Goal: Transaction & Acquisition: Register for event/course

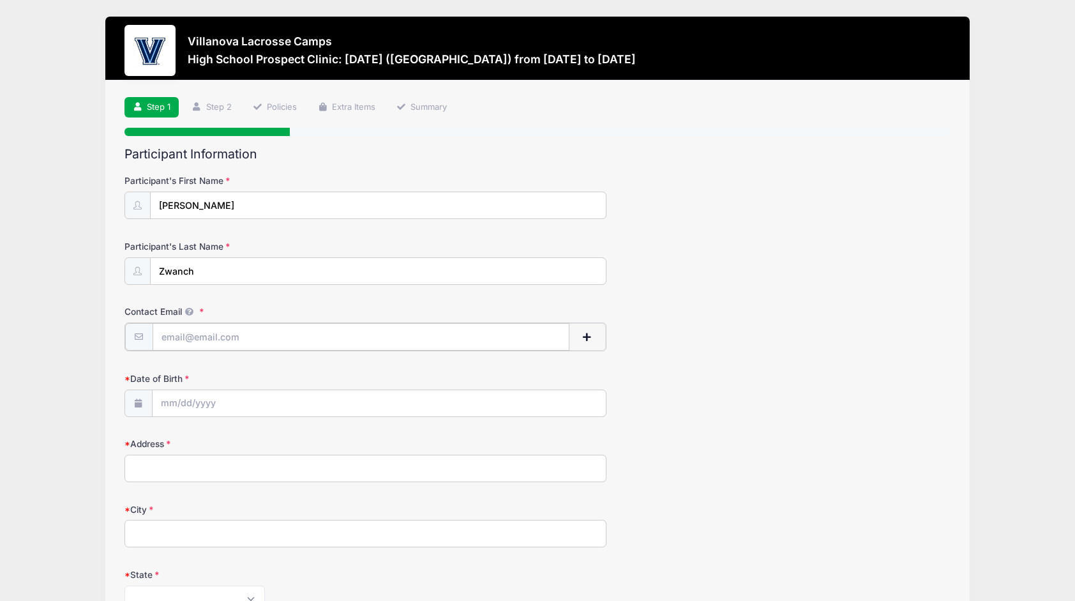
click at [231, 328] on input "Contact Email" at bounding box center [361, 336] width 417 height 27
type input "liam325@icloud.com"
type input "3670 Secondwoods Rd"
type input "Doylestown"
select select "PA"
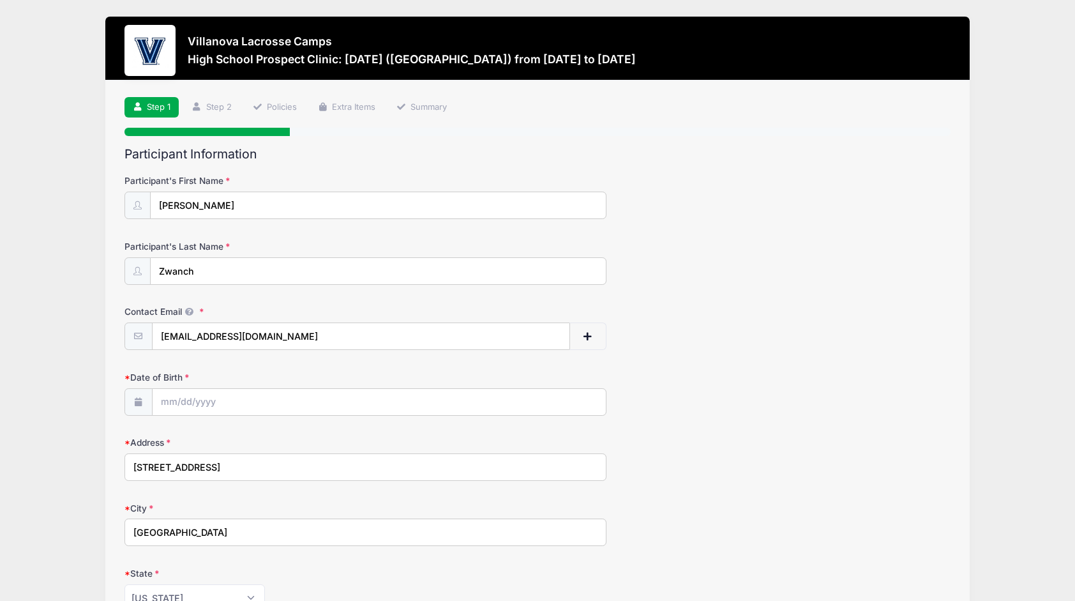
type input "18902"
type input "(215) 356-1588"
click at [245, 403] on input "Date of Birth" at bounding box center [379, 402] width 453 height 27
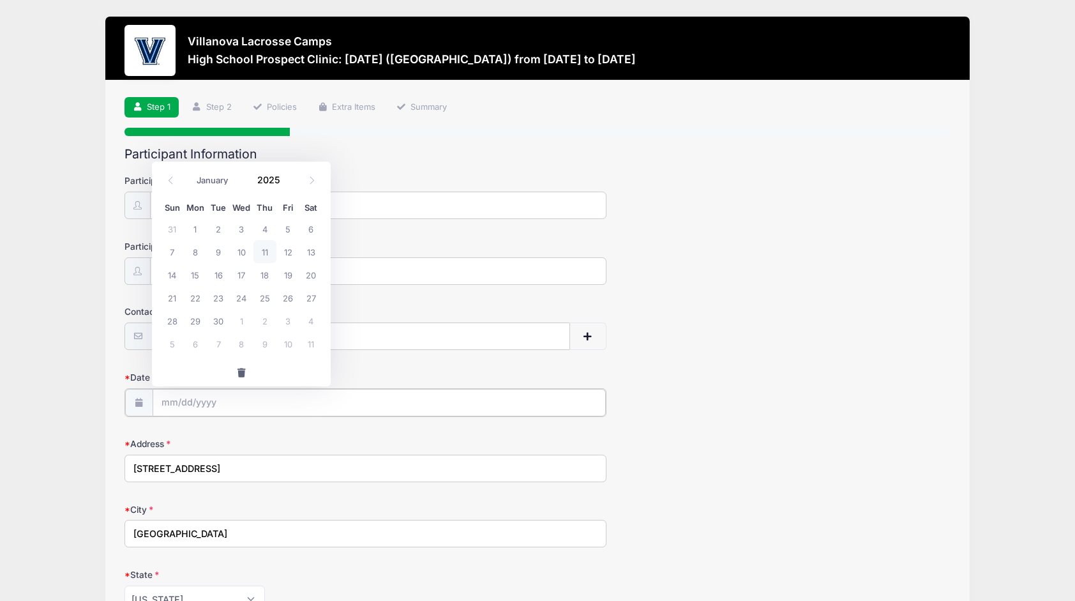
click at [245, 403] on input "Date of Birth" at bounding box center [379, 402] width 453 height 27
click at [76, 421] on div "Villanova Lacrosse Camps High School Prospect Clinic: October 19 (Midfield) fro…" at bounding box center [537, 495] width 1037 height 990
click at [173, 402] on input "Date of Birth" at bounding box center [379, 402] width 453 height 27
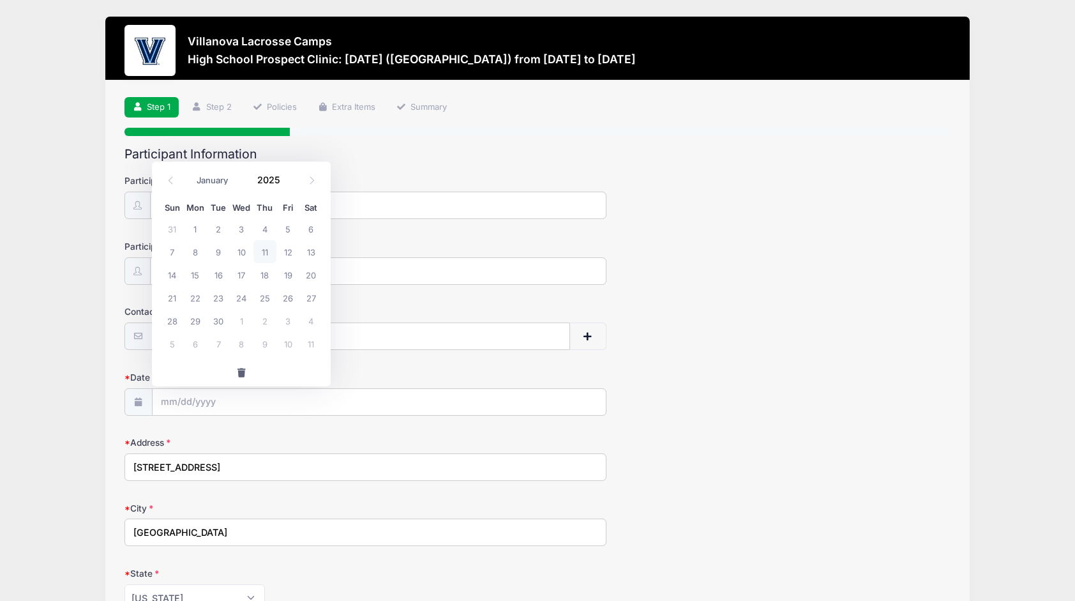
click at [141, 391] on span at bounding box center [139, 401] width 28 height 27
click at [189, 400] on input "Date of Birth" at bounding box center [379, 402] width 453 height 27
click at [257, 437] on label "Address" at bounding box center [263, 442] width 276 height 13
click at [257, 453] on input "3670 Secondwoods Rd" at bounding box center [366, 466] width 482 height 27
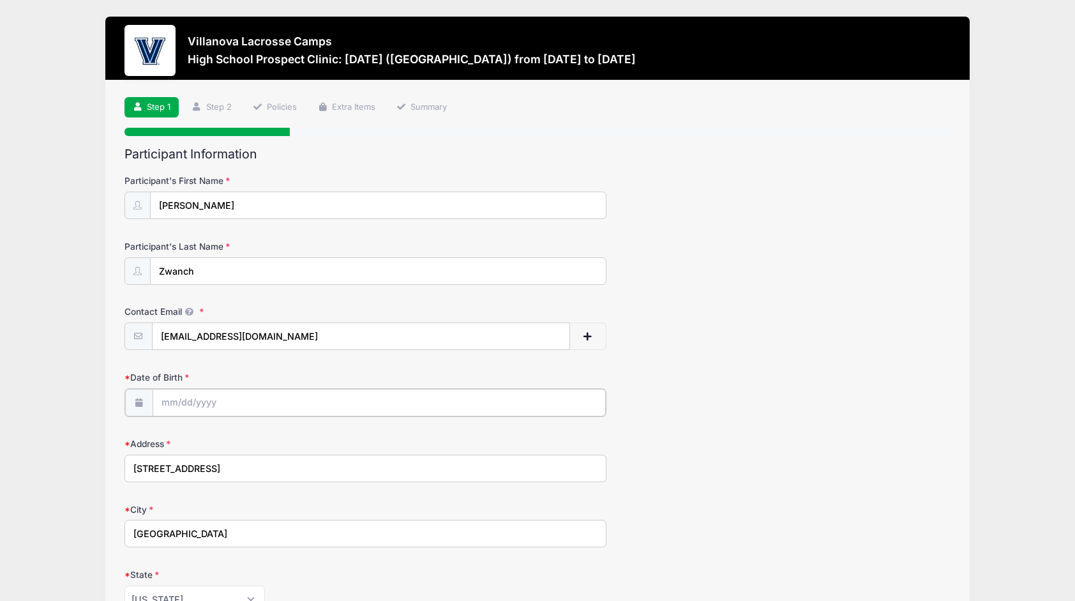
click at [241, 405] on input "Date of Birth" at bounding box center [379, 402] width 453 height 27
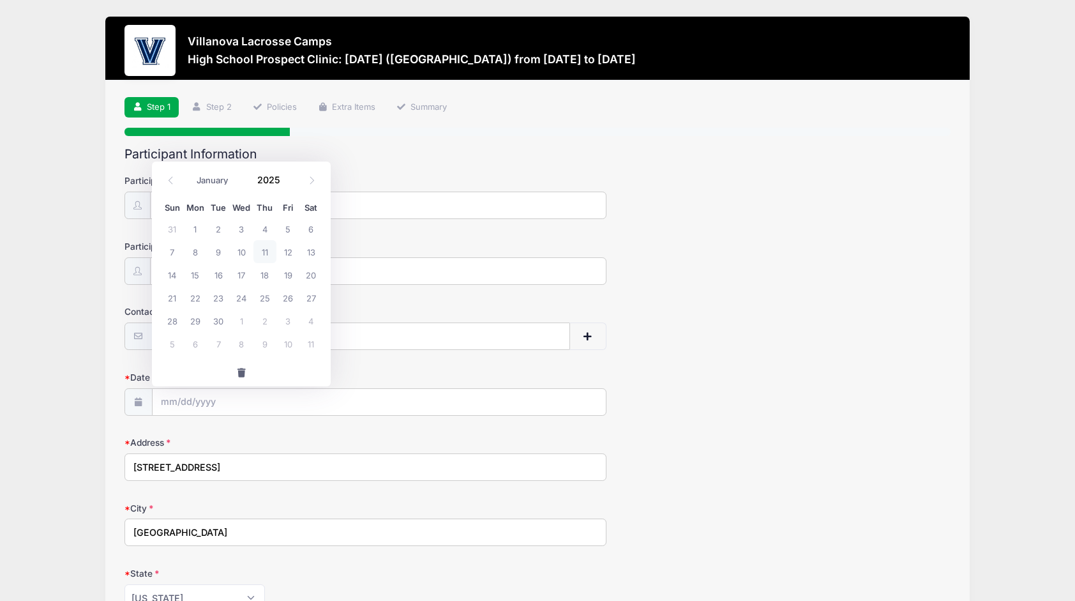
click at [143, 402] on span at bounding box center [139, 401] width 28 height 27
click at [200, 402] on input "Date of Birth" at bounding box center [379, 402] width 453 height 27
click at [314, 179] on icon at bounding box center [312, 180] width 8 height 8
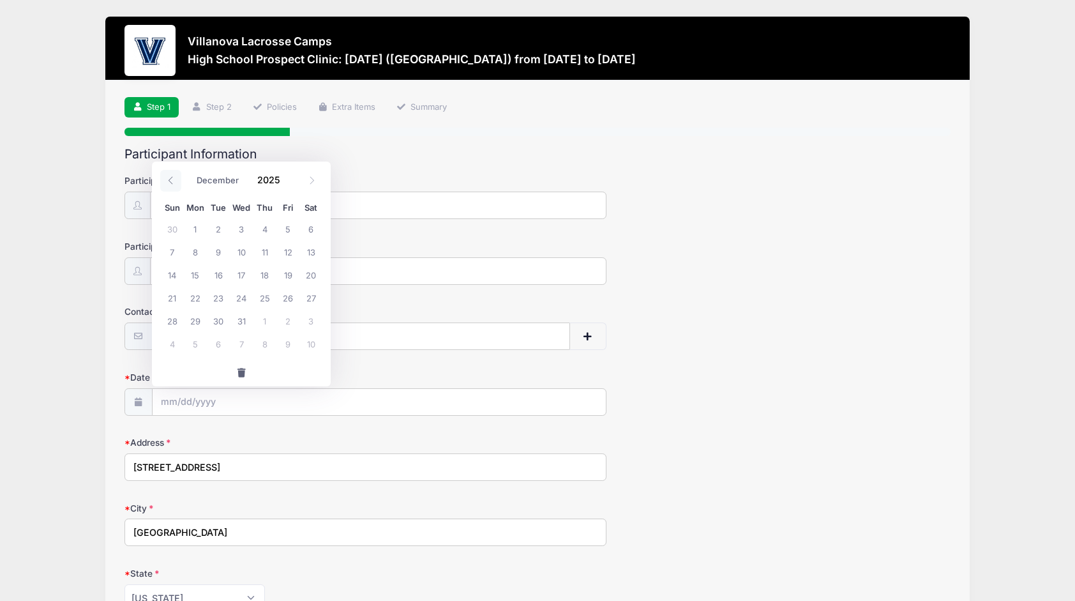
click at [174, 180] on icon at bounding box center [171, 180] width 8 height 8
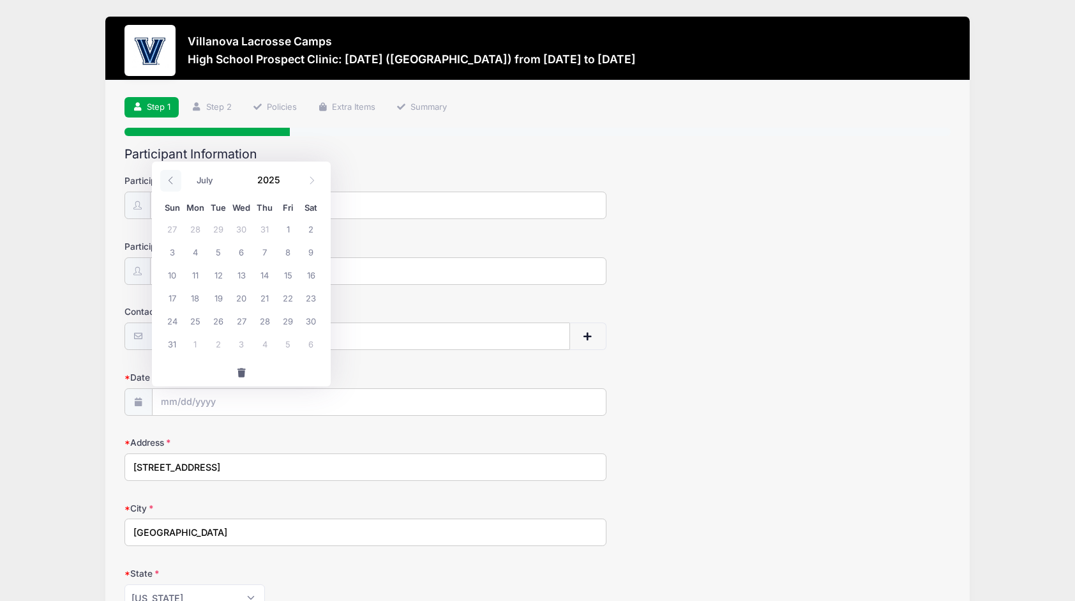
click at [174, 180] on icon at bounding box center [171, 180] width 8 height 8
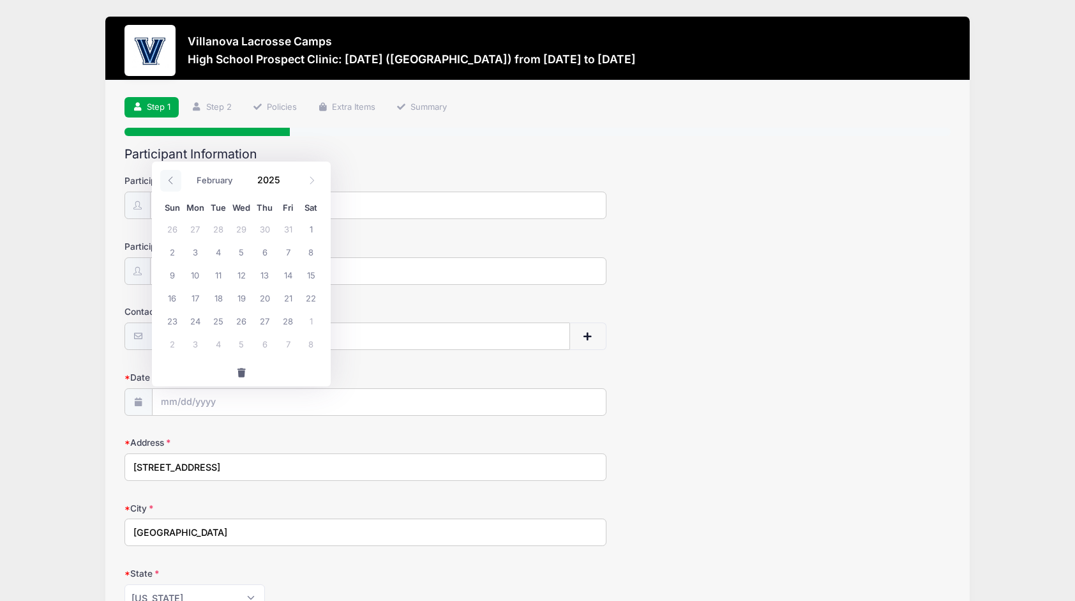
click at [174, 180] on icon at bounding box center [171, 180] width 8 height 8
select select "0"
click at [174, 180] on icon at bounding box center [171, 180] width 8 height 8
type input "2024"
click at [174, 180] on icon at bounding box center [171, 180] width 8 height 8
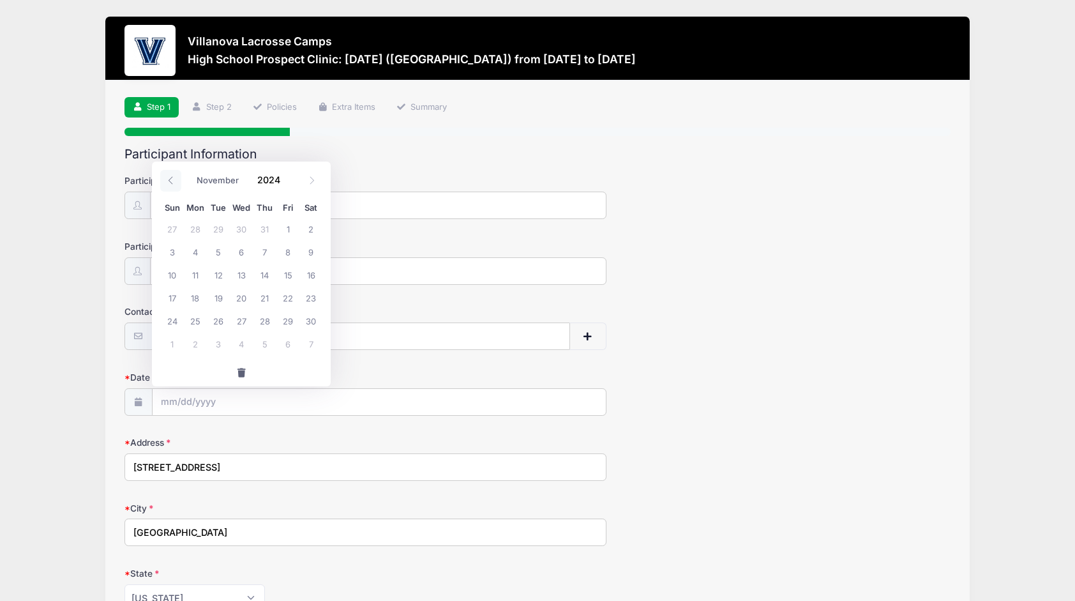
click at [174, 180] on icon at bounding box center [171, 180] width 8 height 8
select select "6"
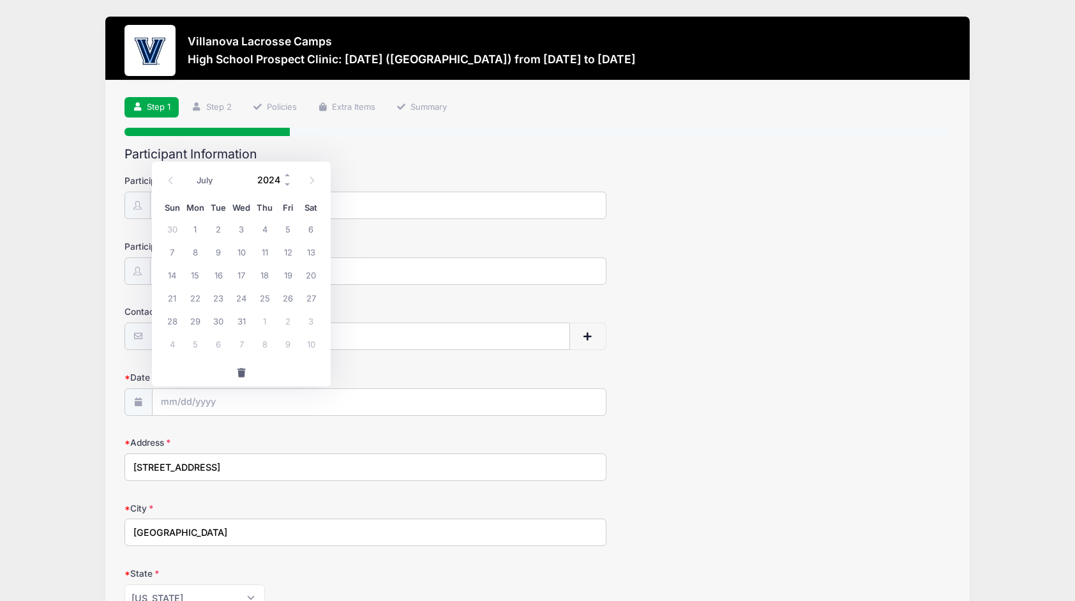
drag, startPoint x: 174, startPoint y: 180, endPoint x: 262, endPoint y: 179, distance: 88.1
click at [262, 179] on input "2024" at bounding box center [272, 179] width 42 height 19
click at [287, 172] on span at bounding box center [288, 175] width 9 height 10
click at [289, 183] on span at bounding box center [288, 185] width 9 height 10
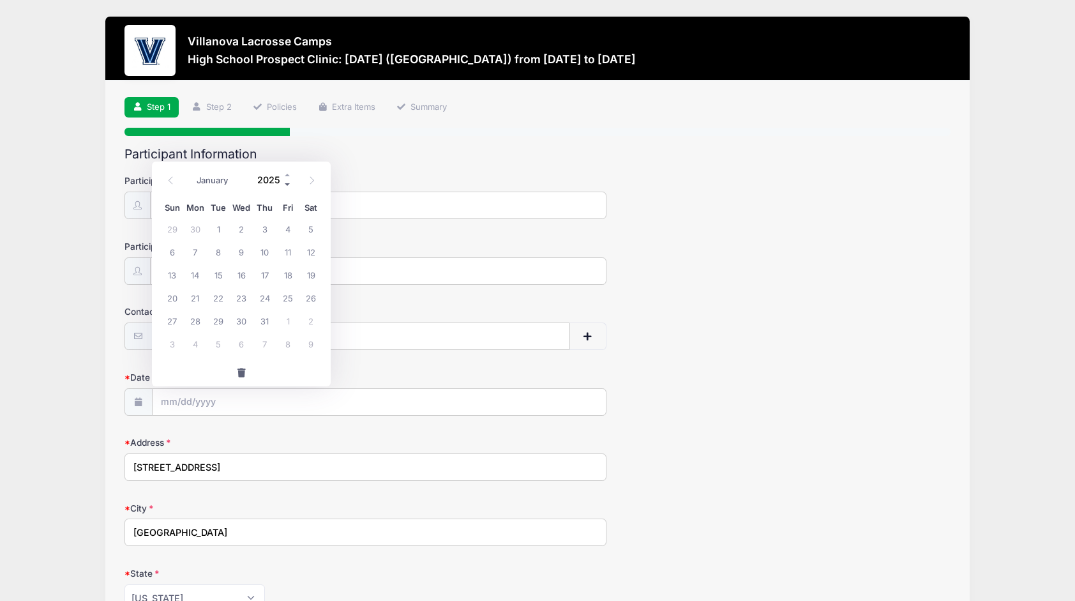
click at [289, 183] on span at bounding box center [288, 185] width 9 height 10
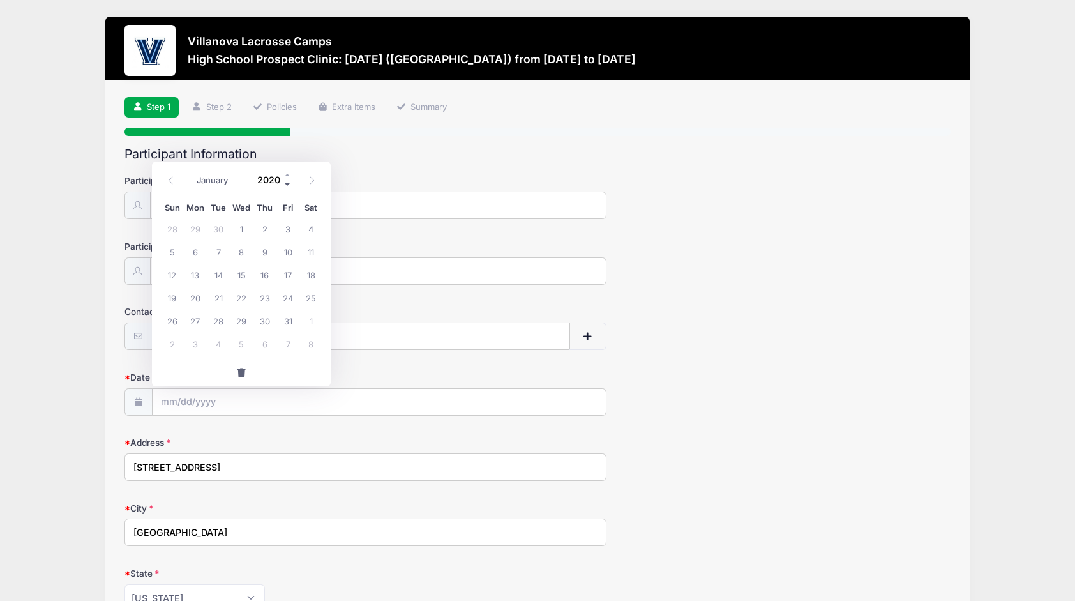
click at [289, 183] on span at bounding box center [288, 185] width 9 height 10
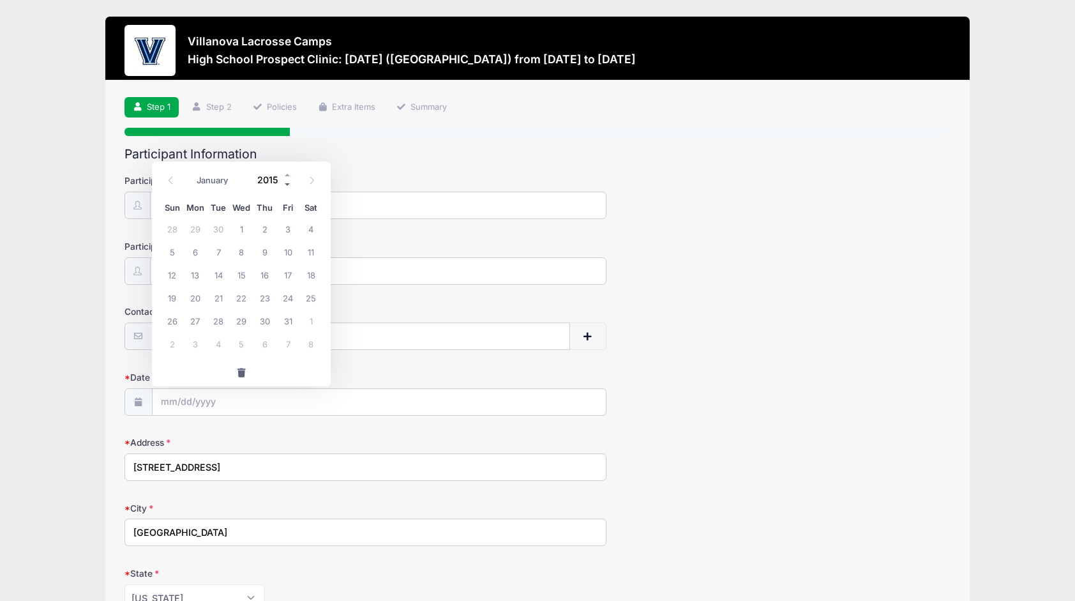
click at [289, 183] on span at bounding box center [288, 185] width 9 height 10
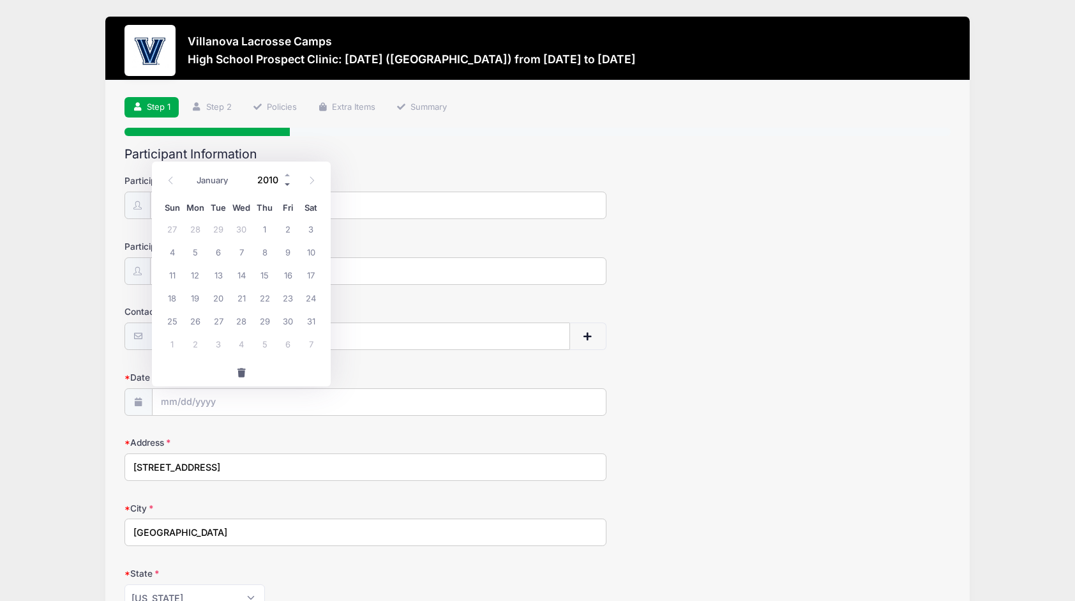
click at [289, 183] on span at bounding box center [288, 185] width 9 height 10
click at [289, 170] on span at bounding box center [288, 175] width 9 height 10
type input "2009"
click at [169, 181] on icon at bounding box center [171, 180] width 8 height 8
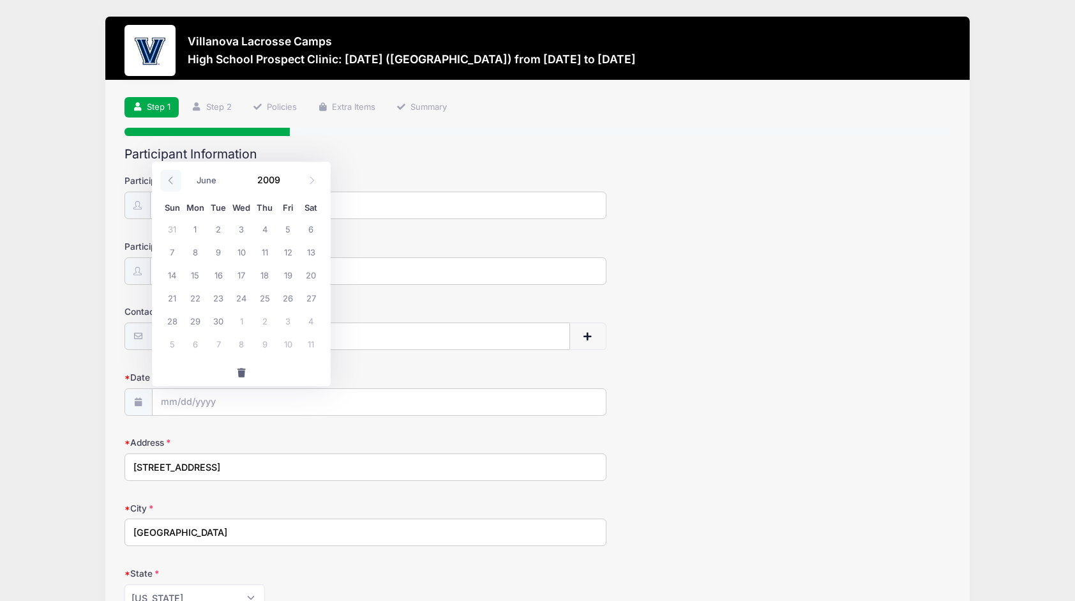
click at [169, 181] on icon at bounding box center [171, 180] width 8 height 8
click at [314, 177] on icon at bounding box center [312, 180] width 8 height 8
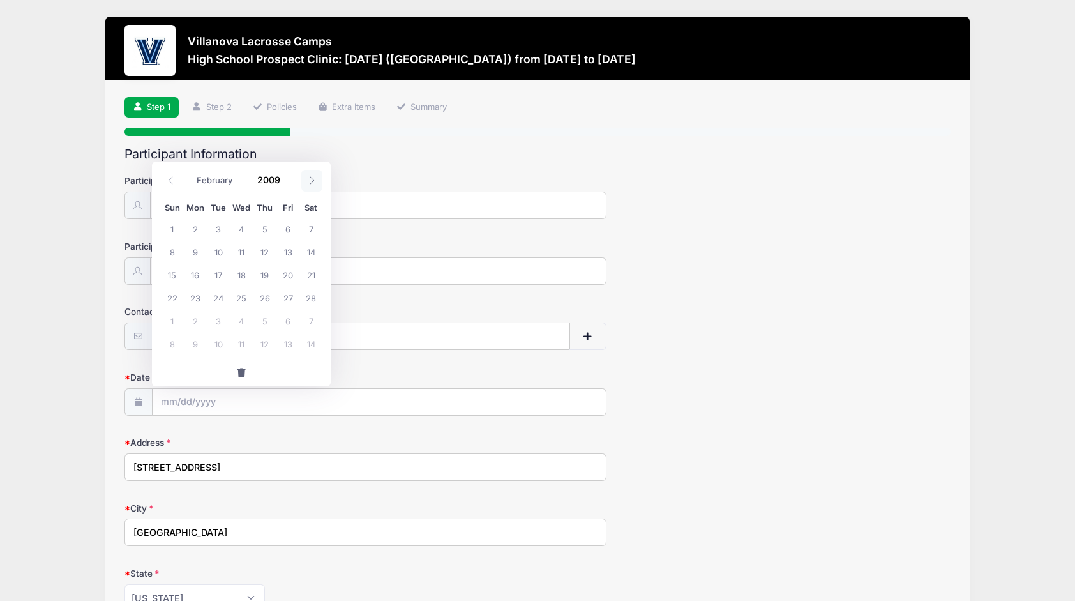
select select "2"
click at [217, 231] on span "3" at bounding box center [218, 228] width 23 height 23
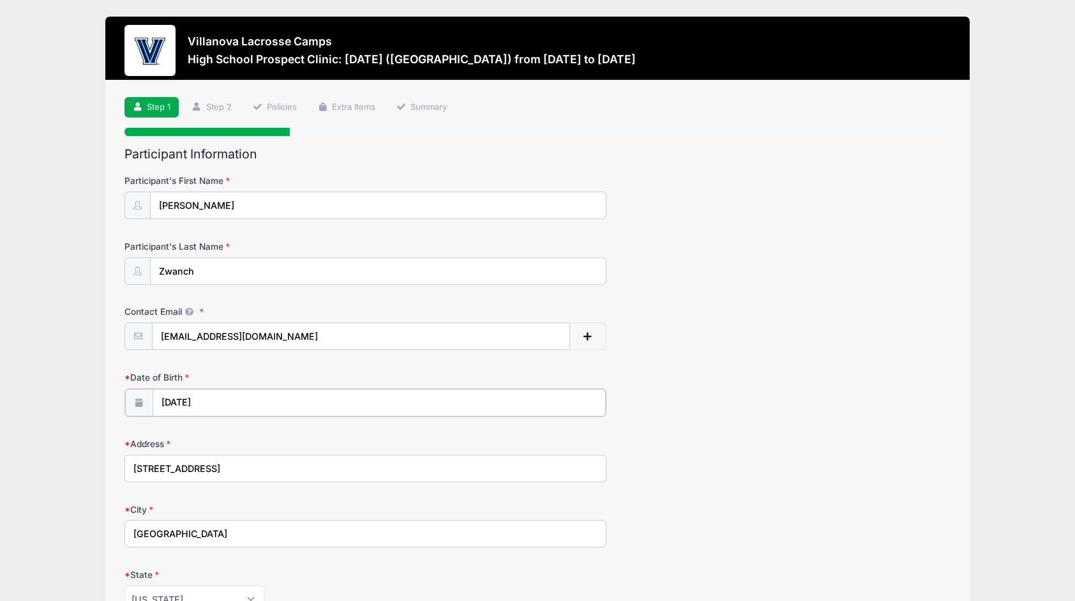
click at [186, 397] on input "03/03/2009" at bounding box center [379, 402] width 453 height 27
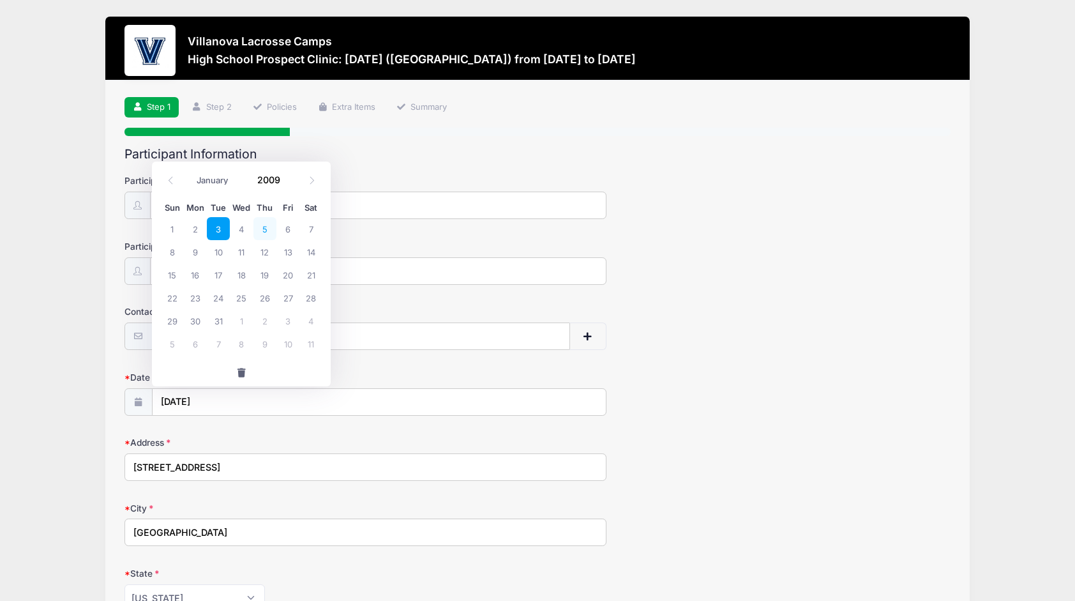
click at [266, 230] on span "5" at bounding box center [264, 228] width 23 height 23
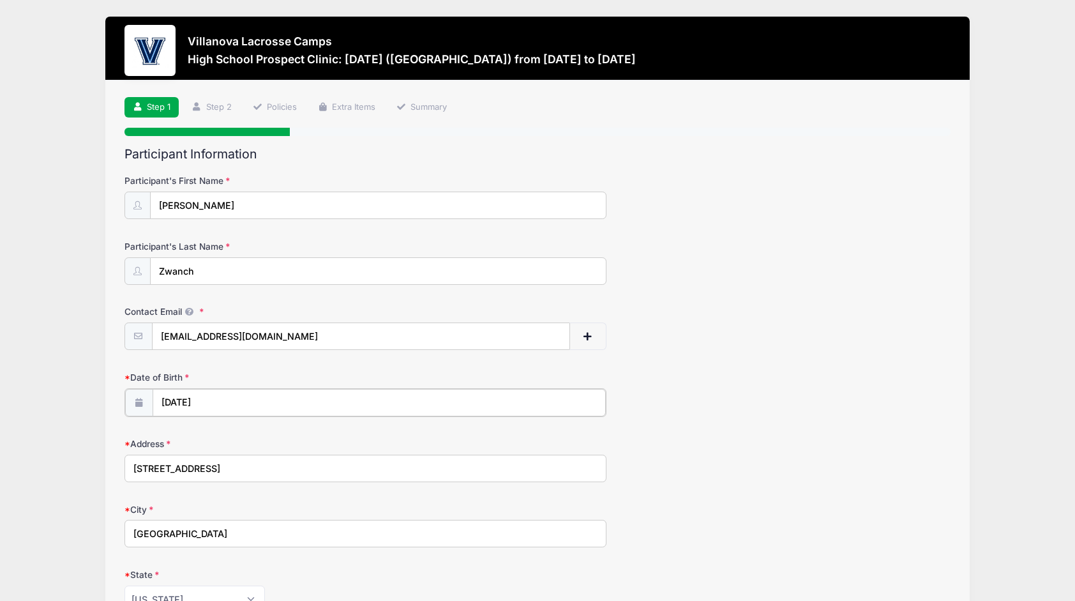
click at [208, 403] on input "03/05/2009" at bounding box center [379, 402] width 453 height 27
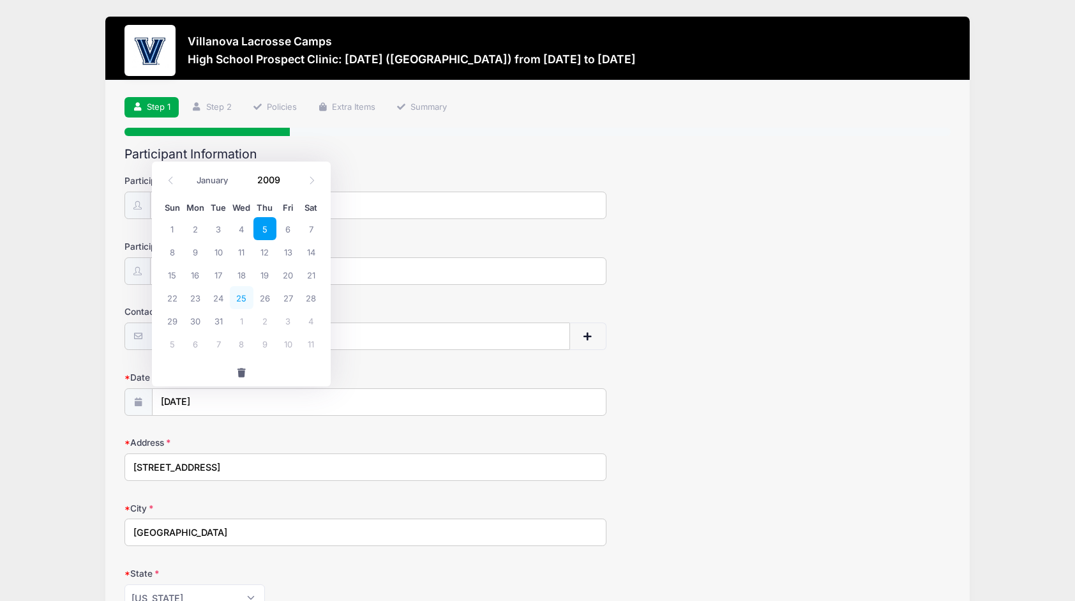
click at [241, 296] on span "25" at bounding box center [241, 297] width 23 height 23
type input "03/25/2009"
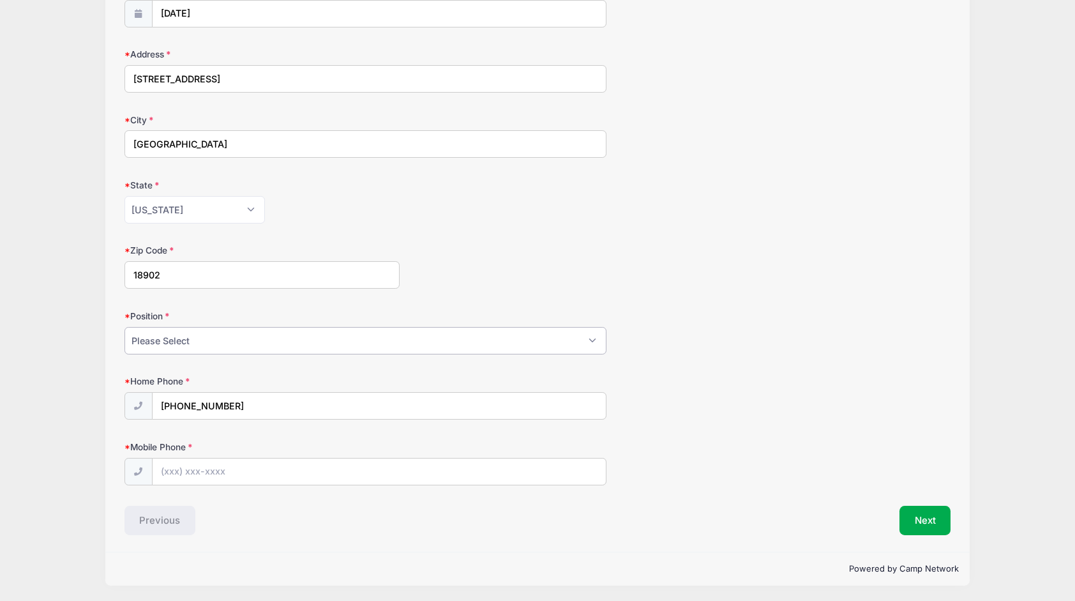
scroll to position [387, 0]
click at [593, 341] on select "Please Select Goalie Middie Defense Attack FOGO LSM" at bounding box center [366, 341] width 482 height 27
select select "Middie"
click at [125, 328] on select "Please Select Goalie Middie Defense Attack FOGO LSM" at bounding box center [366, 341] width 482 height 27
drag, startPoint x: 253, startPoint y: 412, endPoint x: 156, endPoint y: 410, distance: 96.4
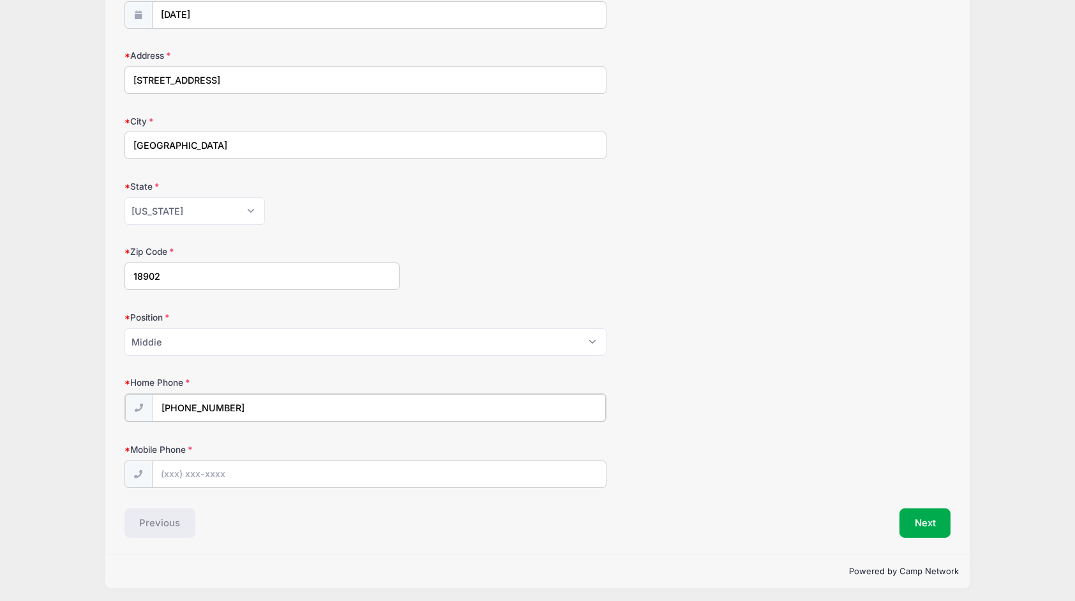
click at [156, 410] on input "(215) 356-1588" at bounding box center [379, 407] width 453 height 27
type input "(267) 824-5884"
click at [213, 473] on input "Mobile Phone" at bounding box center [379, 473] width 453 height 27
type input "(267) 824-5884"
click at [935, 520] on button "Next" at bounding box center [926, 521] width 52 height 29
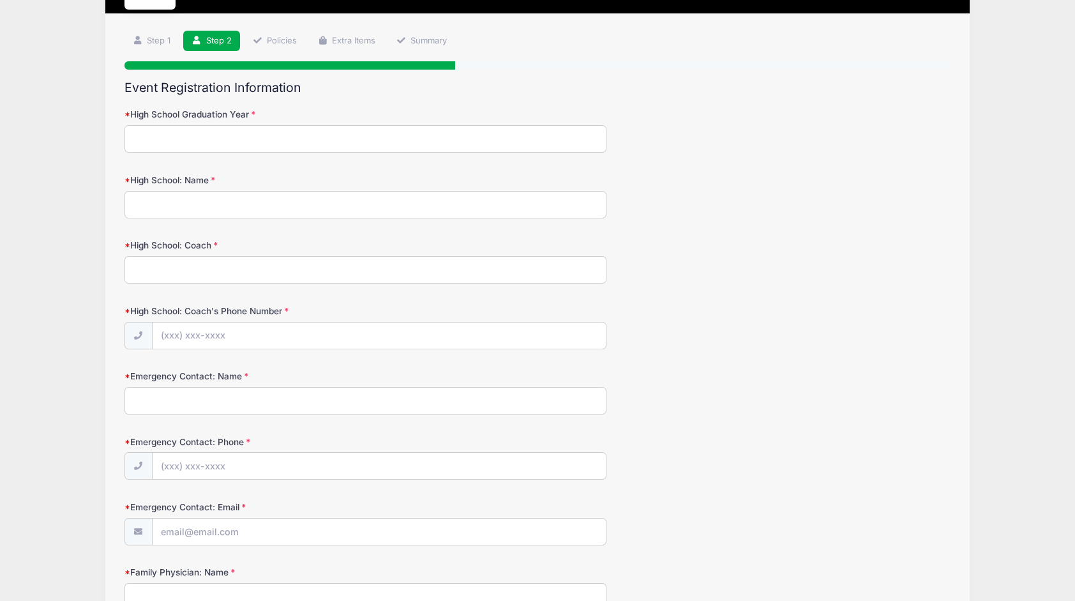
scroll to position [0, 0]
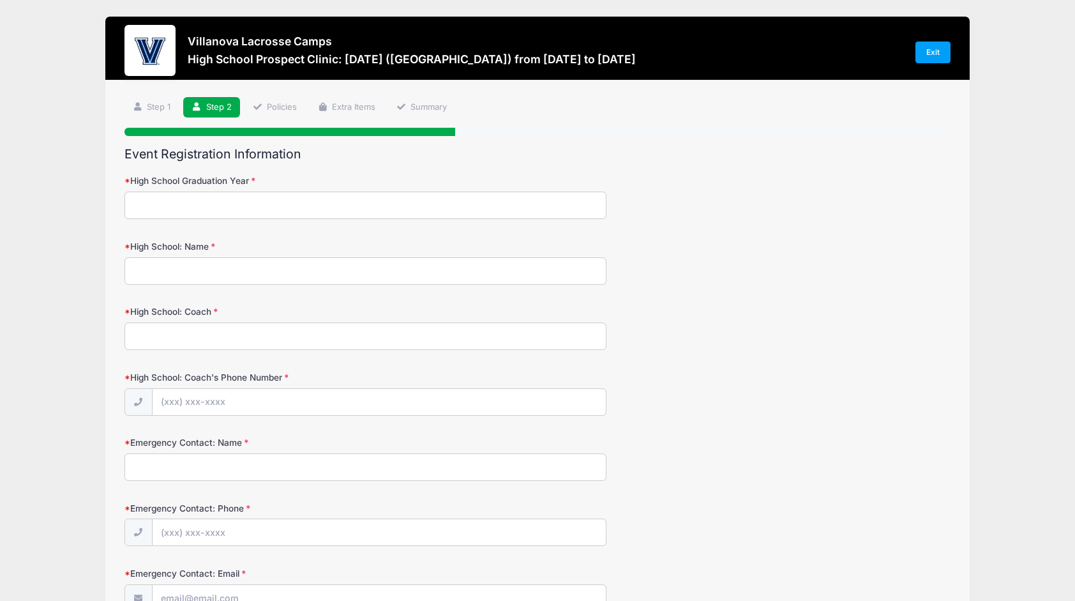
click at [218, 207] on input "High School Graduation Year" at bounding box center [366, 205] width 482 height 27
type input "2027"
click at [213, 275] on input "High School: Name" at bounding box center [366, 270] width 482 height 27
type input "La Salle College High School"
click at [221, 336] on input "High School: Coach" at bounding box center [366, 335] width 482 height 27
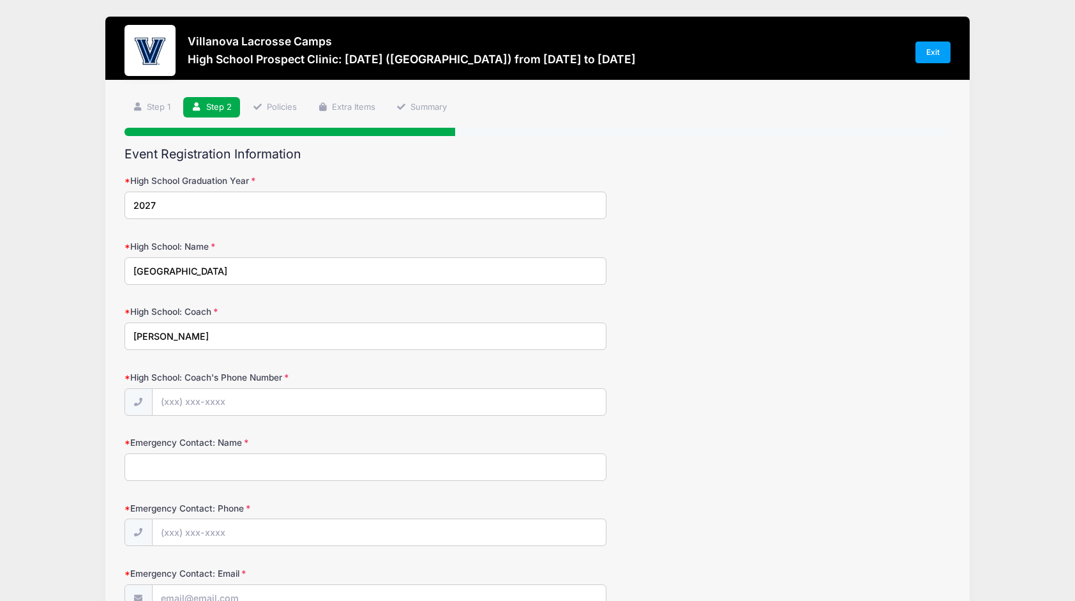
type input "J"
type input "Rob Forster"
click at [258, 400] on input "High School: Coach's Phone Number" at bounding box center [379, 402] width 453 height 27
type input "(267) 625-4022"
click at [215, 476] on input "Emergency Contact: Name" at bounding box center [366, 466] width 482 height 27
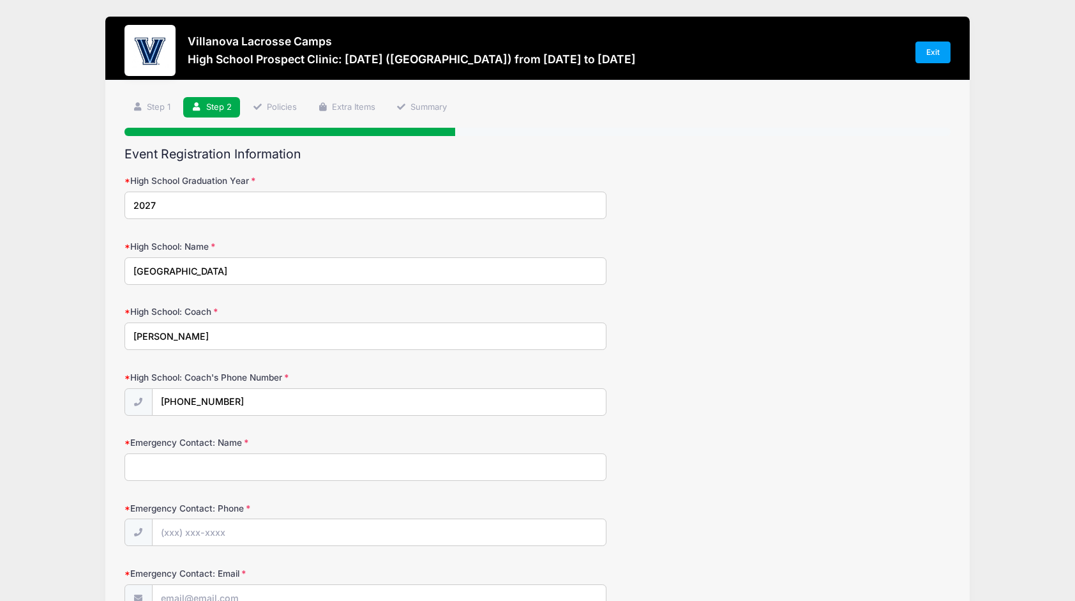
click at [215, 476] on input "Emergency Contact: Name" at bounding box center [366, 466] width 482 height 27
type input "p"
type input "Patrick Zwanch"
click at [262, 531] on input "Emergency Contact: Phone" at bounding box center [379, 532] width 453 height 27
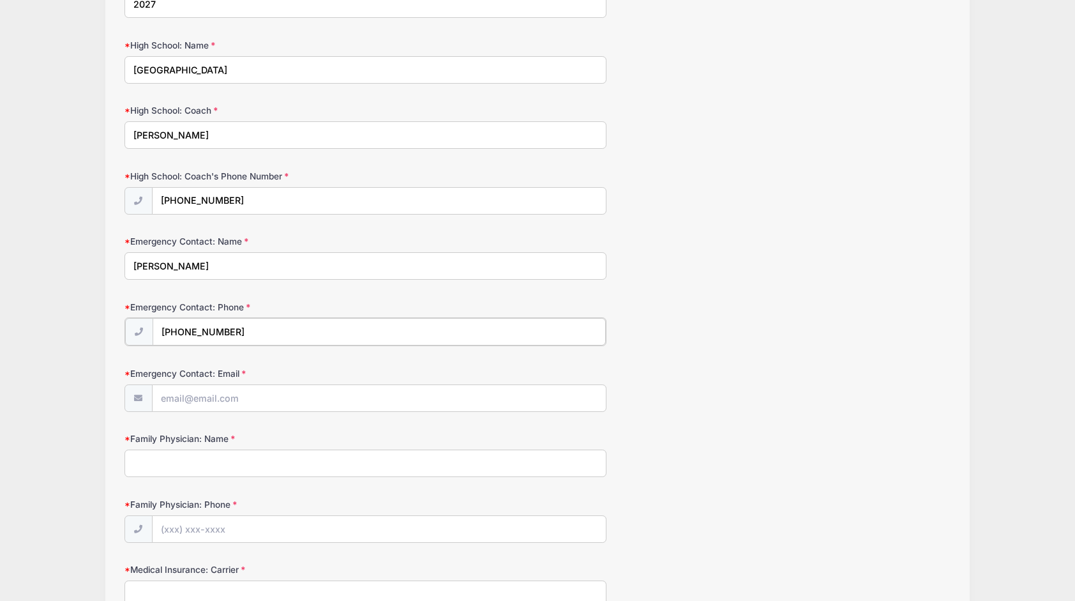
scroll to position [204, 0]
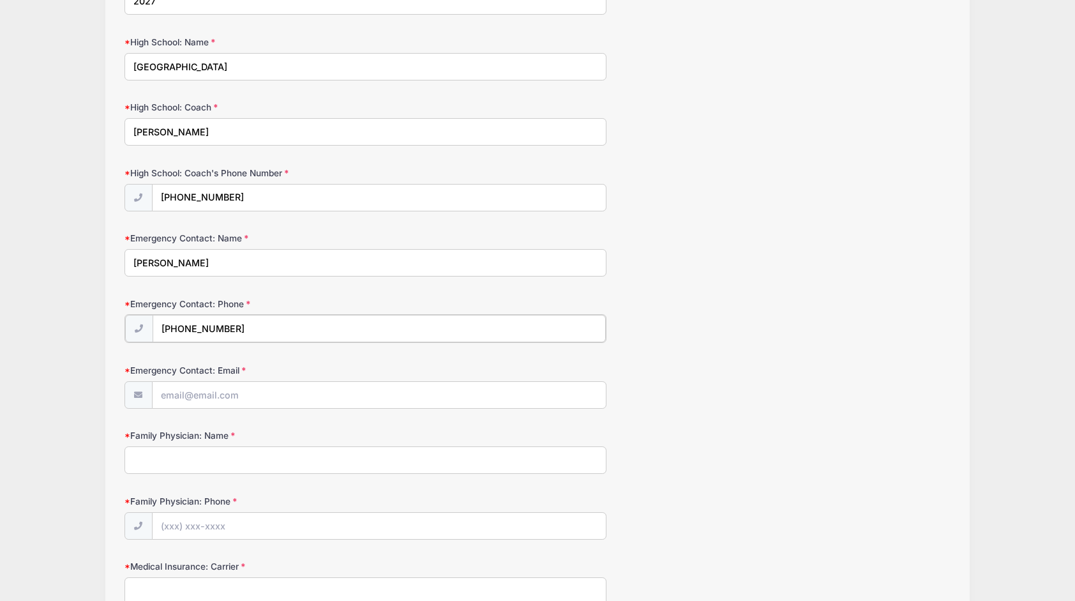
type input "(215) 356-1588"
click at [176, 396] on input "Emergency Contact: Email" at bounding box center [379, 394] width 453 height 27
click at [208, 391] on input "Emergency Contact: Email" at bounding box center [379, 394] width 453 height 27
type input "patrick@keystoneERC.com"
click at [441, 423] on form "High School Graduation Year 2027 High School: Name La Salle College High School…" at bounding box center [538, 472] width 827 height 1004
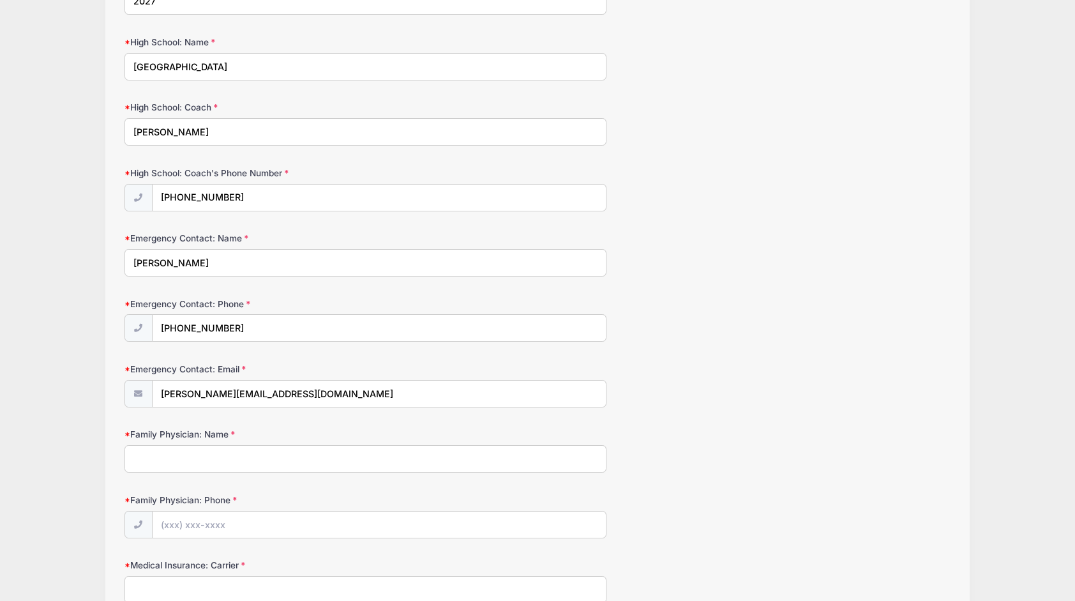
click at [238, 450] on input "Family Physician: Name" at bounding box center [366, 458] width 482 height 27
type input "Michael Nicholas"
click at [234, 526] on input "Family Physician: Phone" at bounding box center [379, 524] width 453 height 27
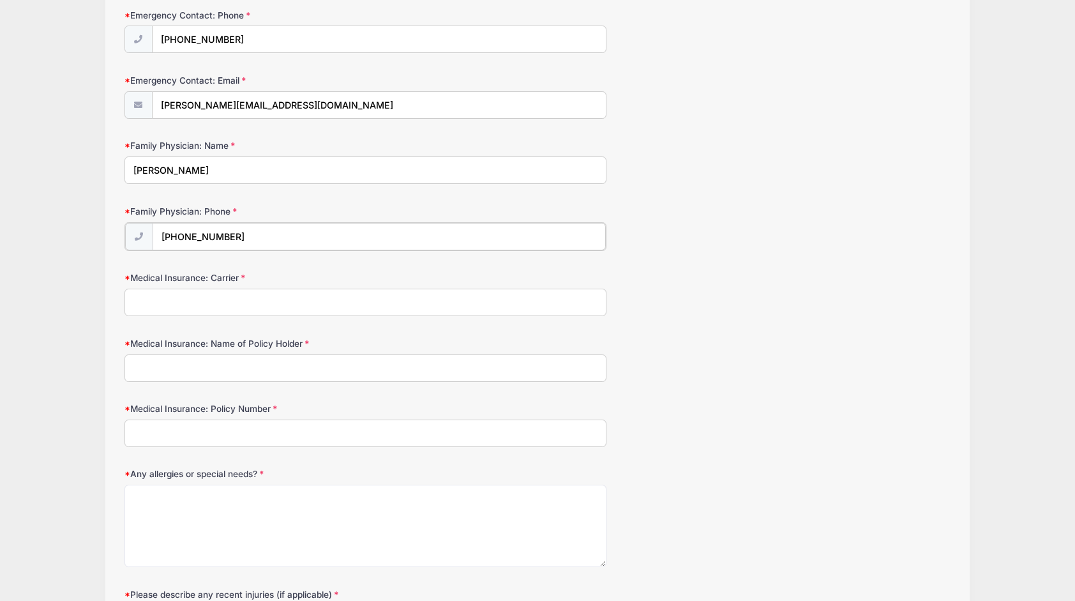
scroll to position [494, 0]
type input "(215) 345-6069"
click at [190, 293] on input "Medical Insurance: Carrier" at bounding box center [366, 299] width 482 height 27
type input "BCBS"
click at [173, 364] on input "Medical Insurance: Name of Policy Holder" at bounding box center [366, 365] width 482 height 27
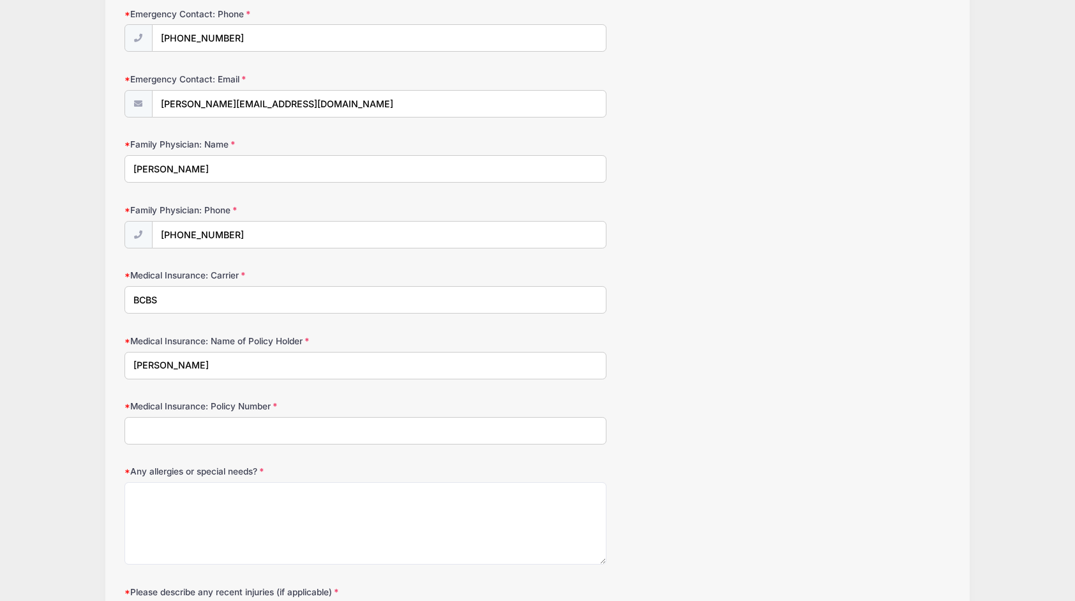
type input "Kristin Zwanch"
click at [229, 420] on input "Medical Insurance: Policy Number" at bounding box center [366, 430] width 482 height 27
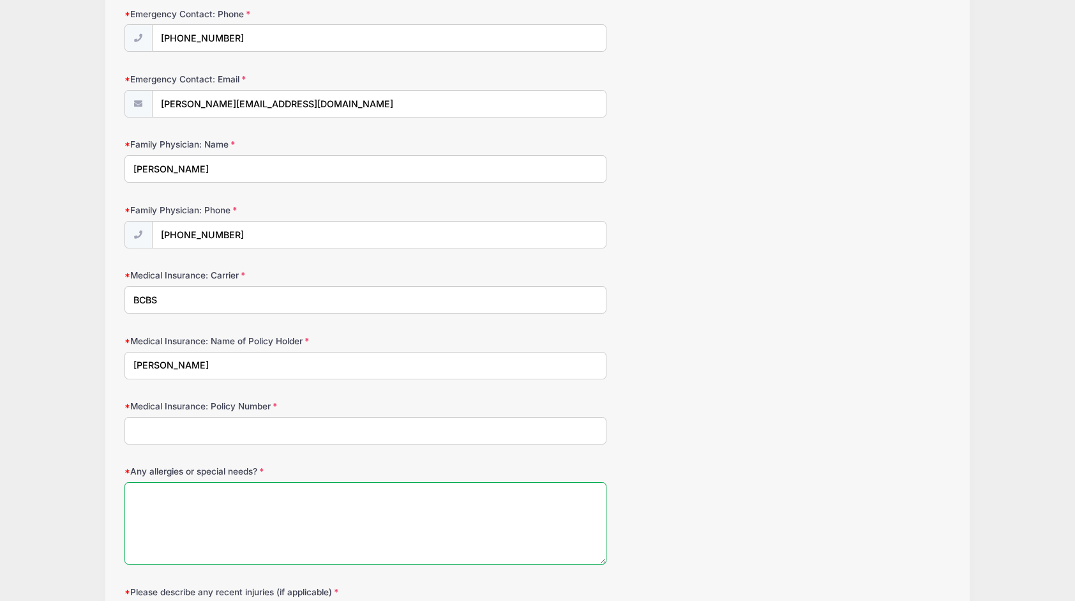
click at [242, 490] on textarea "Any allergies or special needs?" at bounding box center [366, 523] width 482 height 82
type textarea "None"
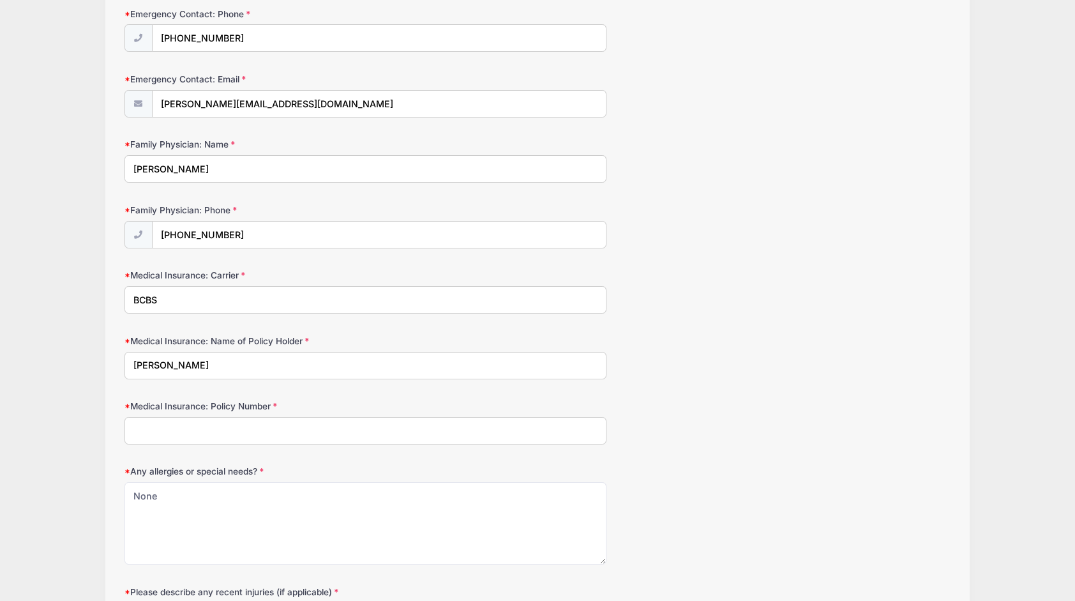
click at [255, 425] on input "Medical Insurance: Policy Number" at bounding box center [366, 430] width 482 height 27
click at [255, 424] on input "Medical Insurance: Policy Number" at bounding box center [366, 430] width 482 height 27
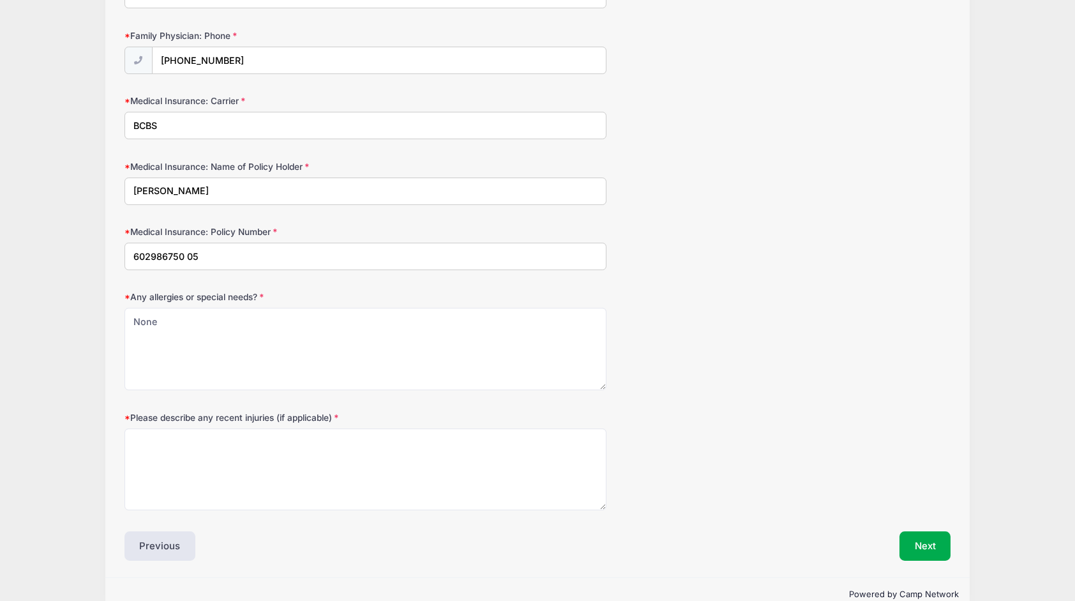
scroll to position [692, 0]
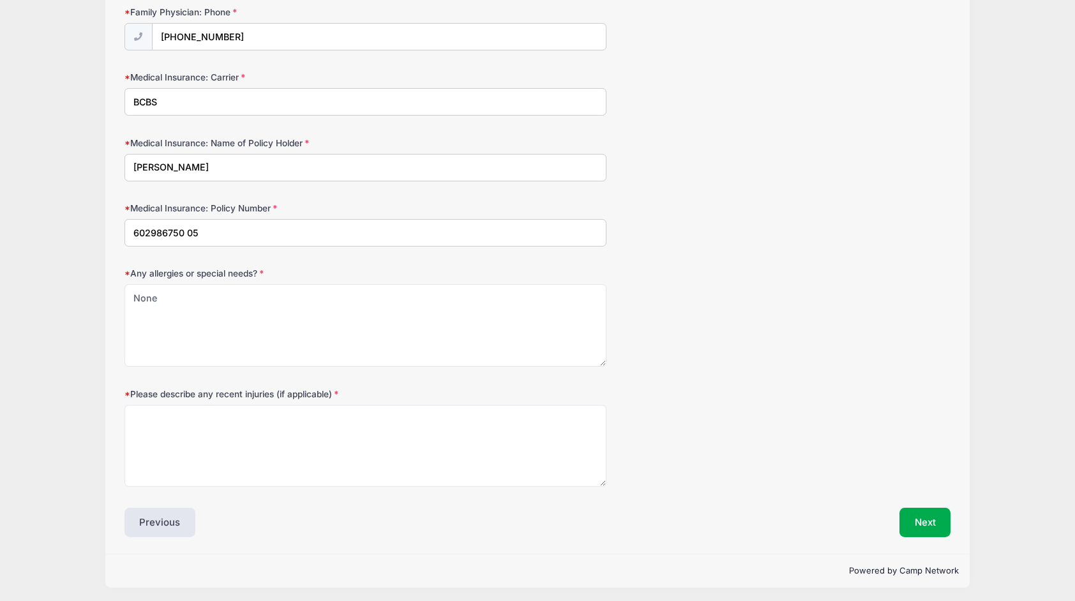
type input "602986750 05"
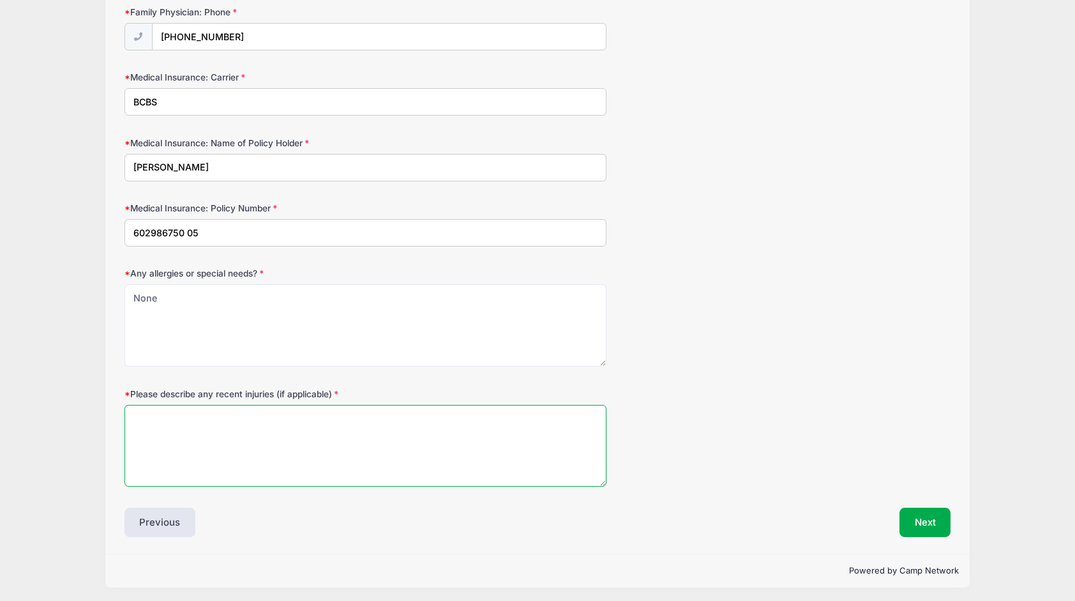
click at [164, 419] on textarea "Please describe any recent injuries (if applicable)" at bounding box center [366, 446] width 482 height 82
type textarea "None"
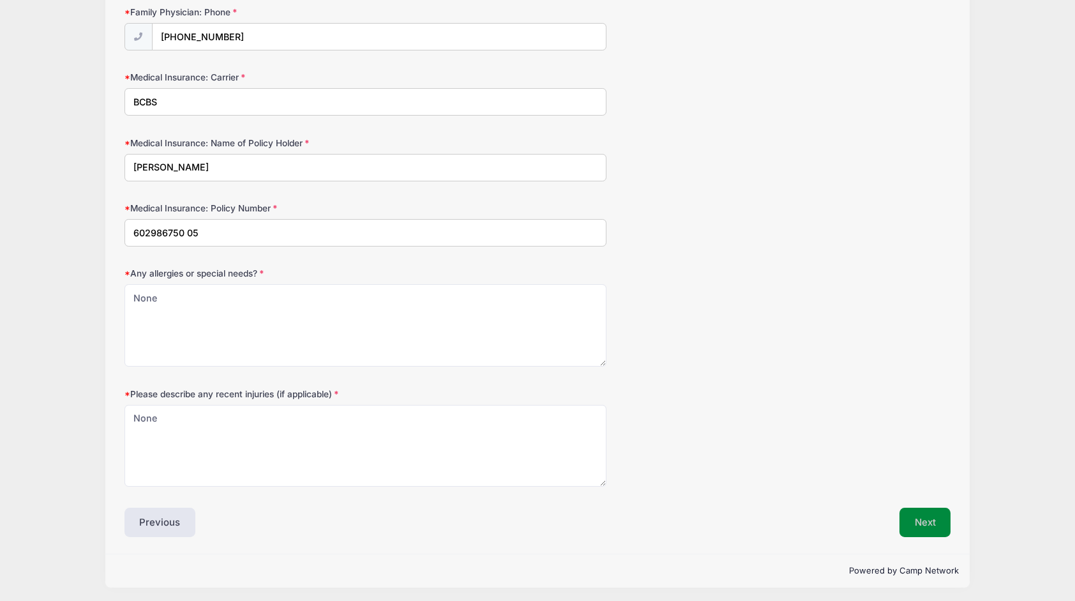
click at [918, 525] on button "Next" at bounding box center [926, 522] width 52 height 29
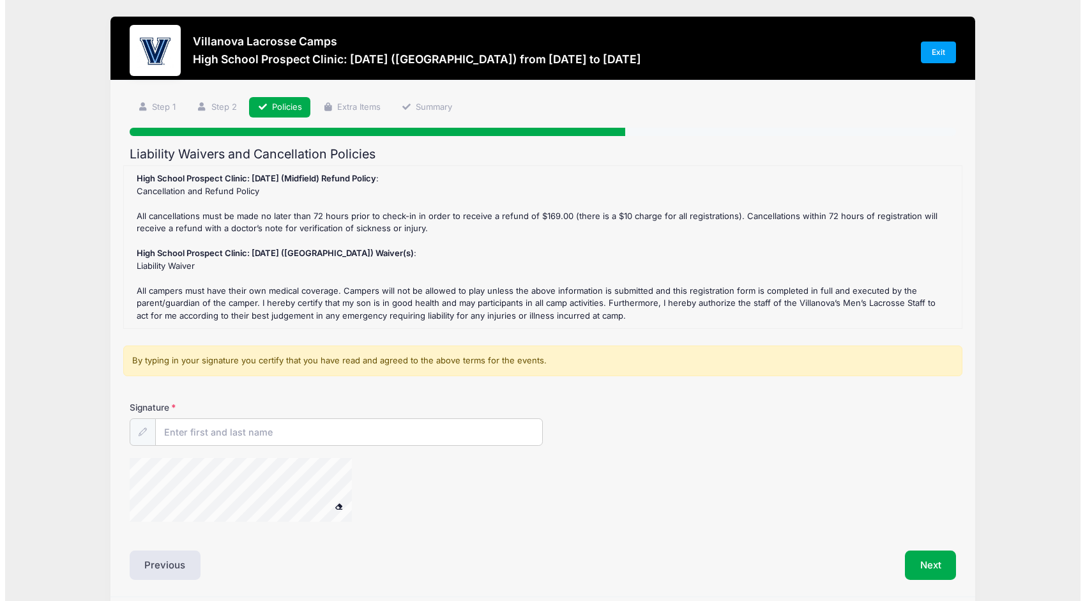
scroll to position [0, 0]
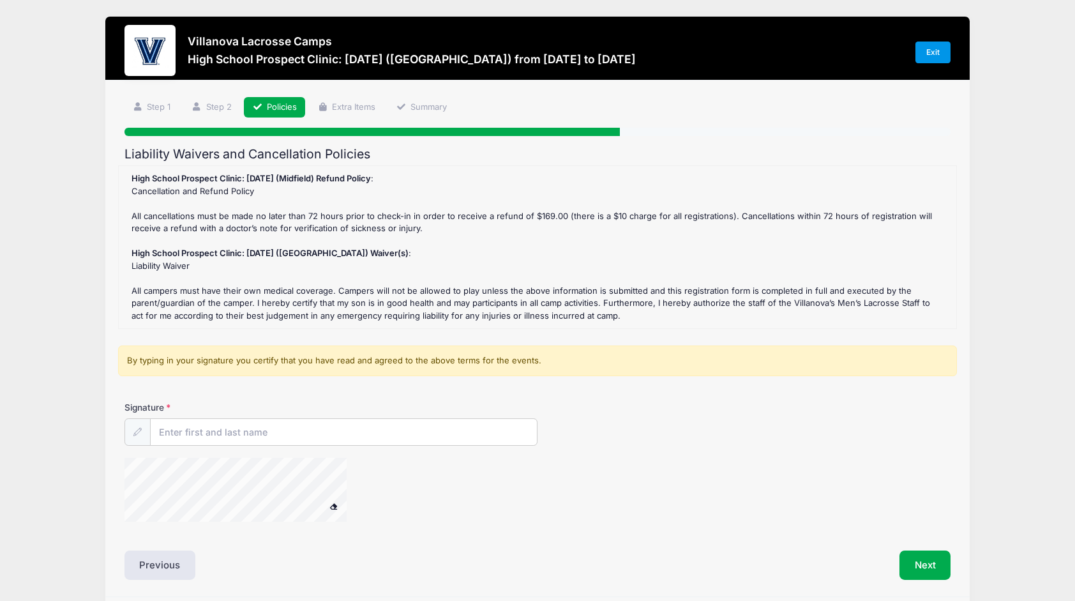
click at [932, 51] on link "Exit" at bounding box center [934, 53] width 36 height 22
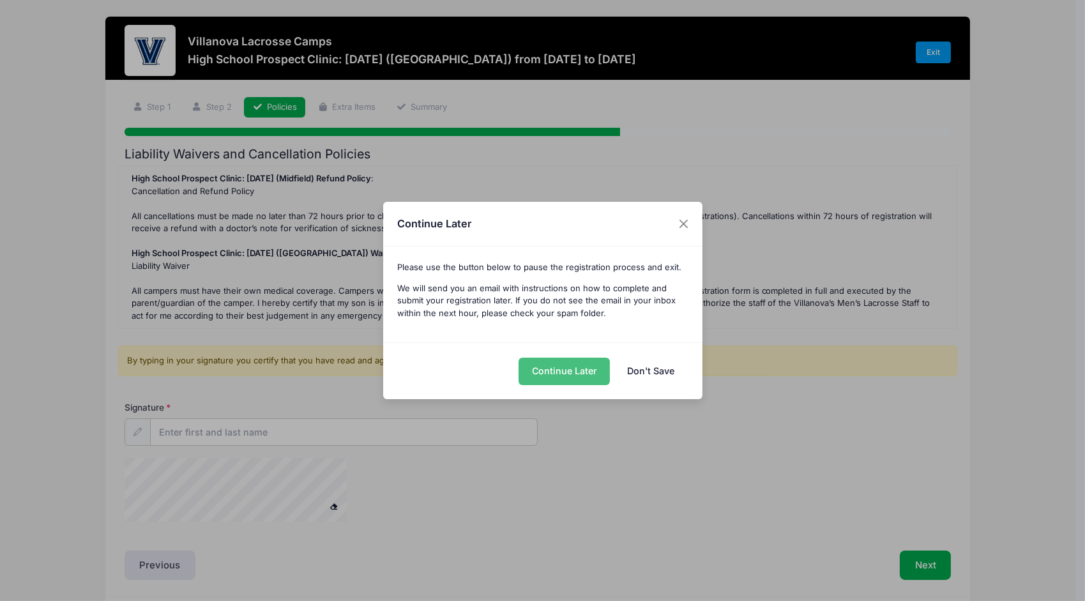
click at [577, 367] on button "Continue Later" at bounding box center [563, 371] width 91 height 27
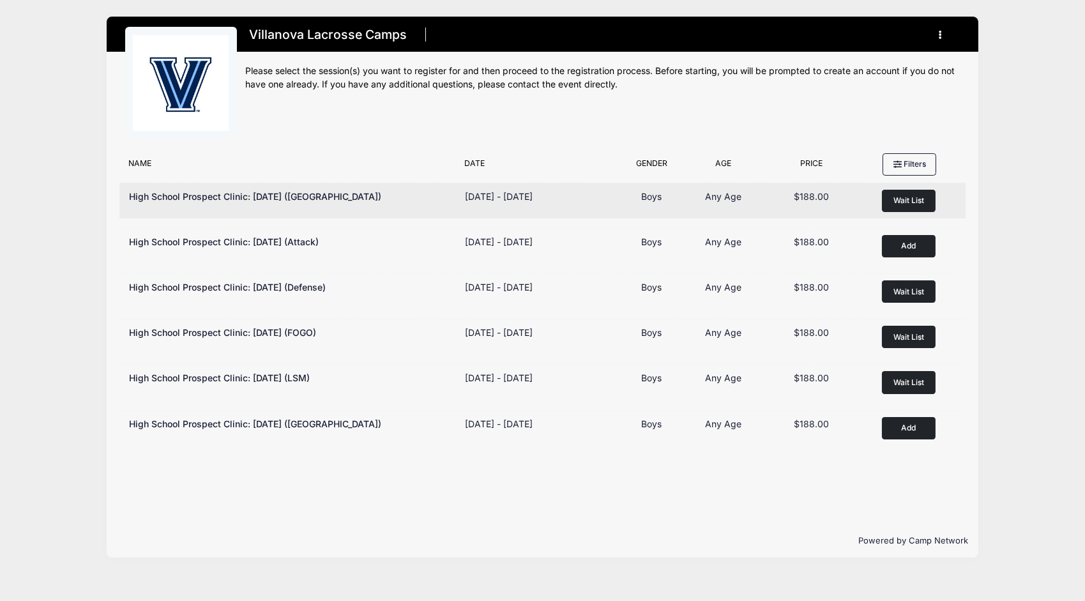
click at [914, 198] on span "Wait List" at bounding box center [908, 200] width 31 height 10
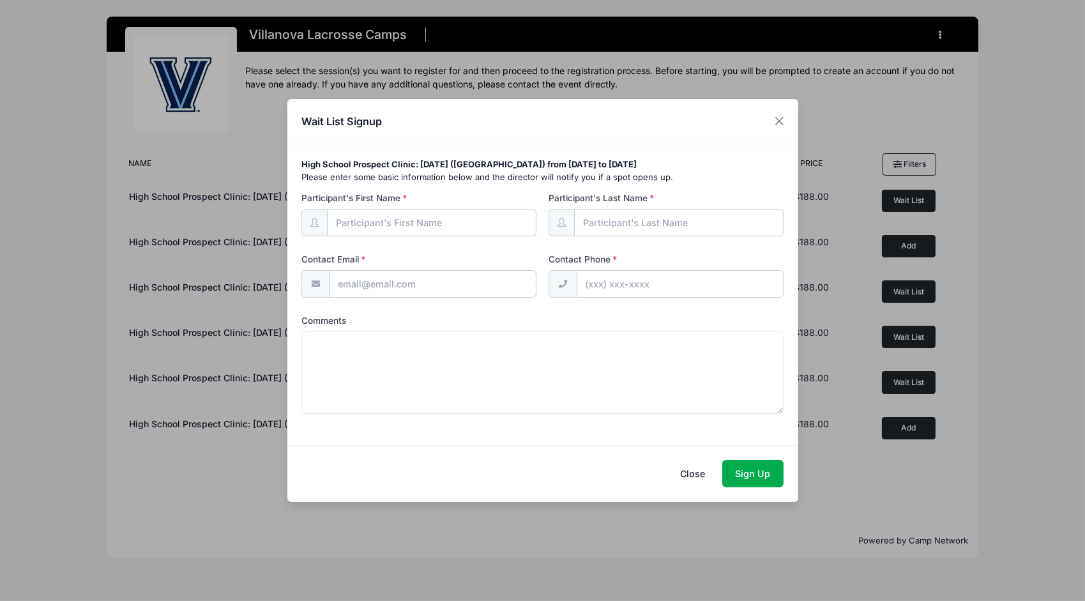
click at [417, 220] on input "Participant's First Name" at bounding box center [431, 222] width 209 height 27
type input "[PERSON_NAME]"
type input "[EMAIL_ADDRESS][DOMAIN_NAME]"
type input "(215) 356-1588"
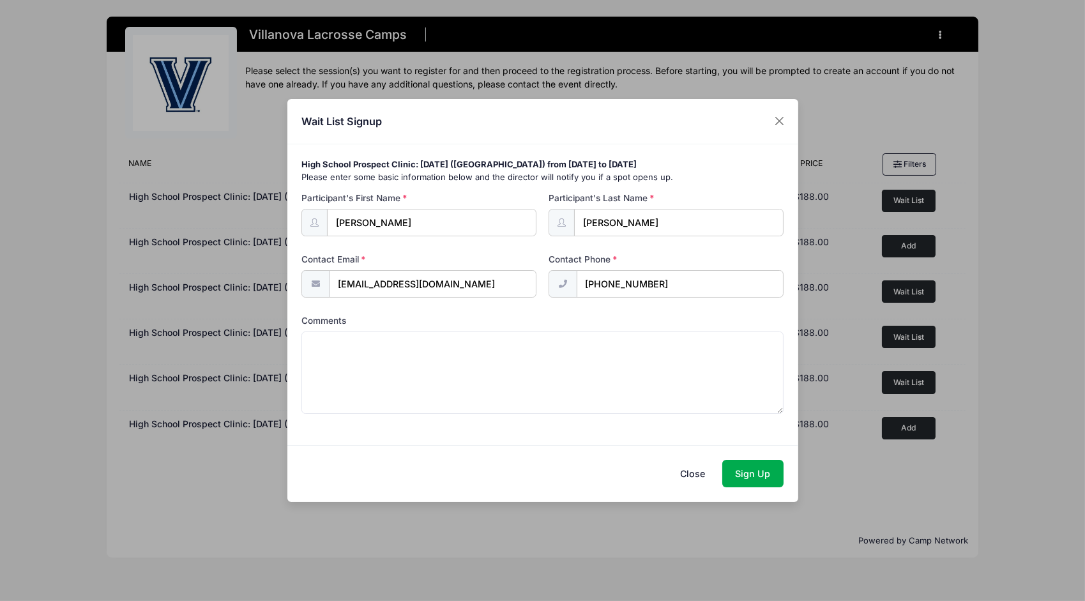
drag, startPoint x: 656, startPoint y: 284, endPoint x: 577, endPoint y: 288, distance: 79.9
click at [577, 288] on input "(215) 356-1588" at bounding box center [680, 283] width 207 height 27
drag, startPoint x: 397, startPoint y: 225, endPoint x: 358, endPoint y: 225, distance: 38.9
click at [358, 225] on input "Liam Zwanch" at bounding box center [431, 222] width 209 height 27
type input "[PERSON_NAME]"
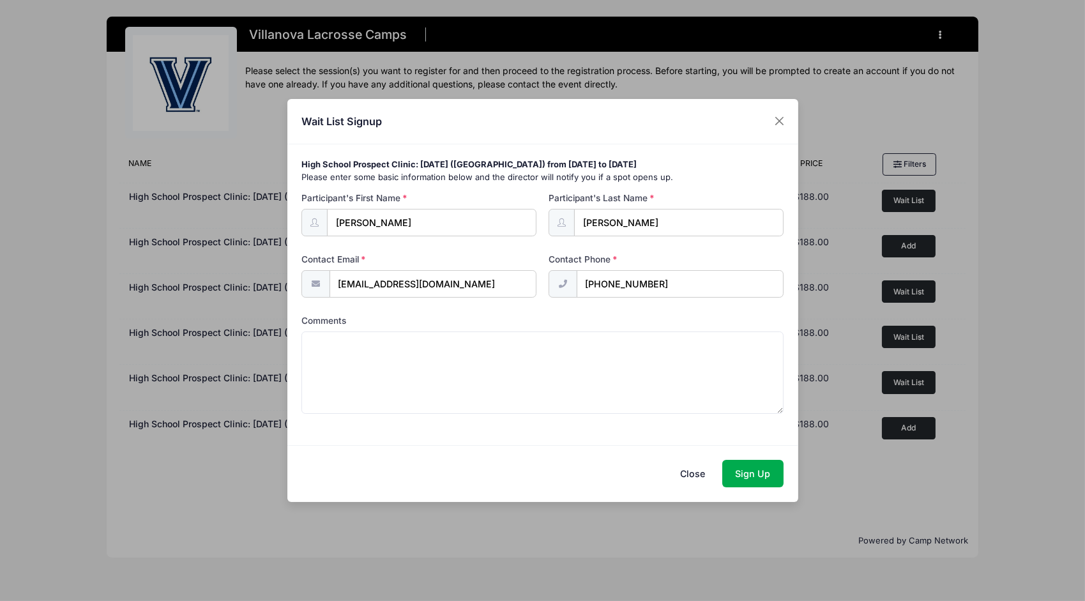
drag, startPoint x: 607, startPoint y: 222, endPoint x: 573, endPoint y: 227, distance: 34.2
click at [573, 227] on div "Liam Zwanch" at bounding box center [665, 222] width 235 height 27
type input "Zwanch"
click at [744, 467] on button "Sign Up" at bounding box center [752, 473] width 61 height 27
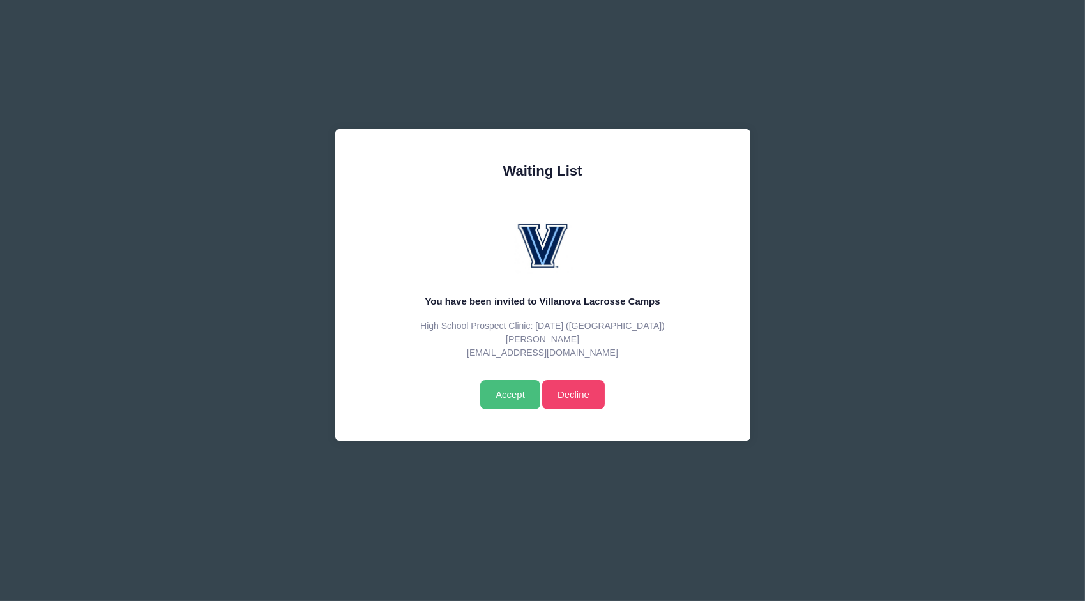
click at [508, 391] on input "Accept" at bounding box center [509, 394] width 59 height 29
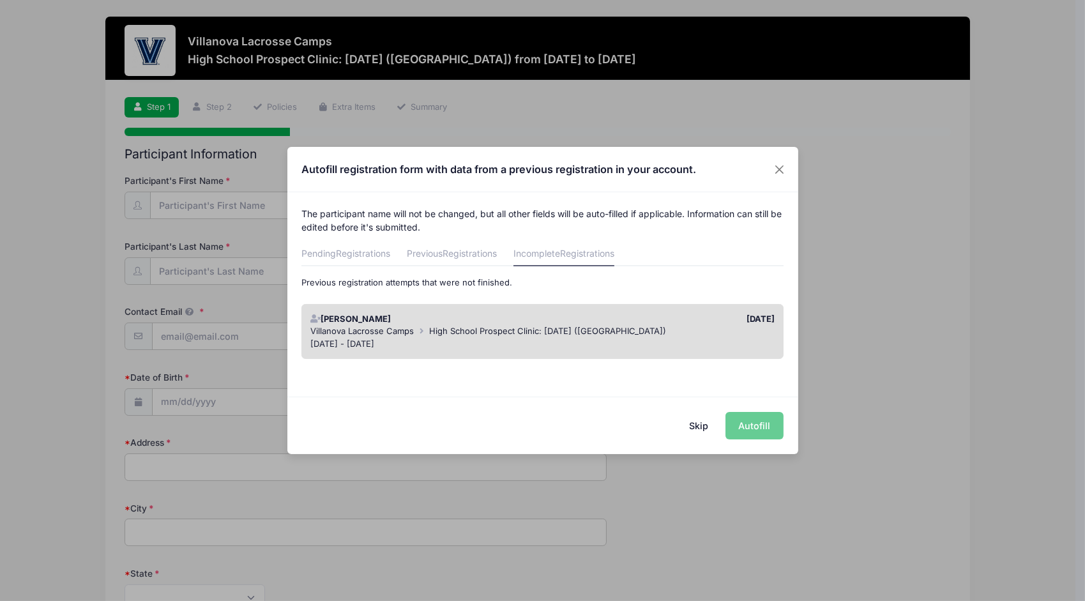
click at [699, 425] on button "Skip" at bounding box center [698, 425] width 45 height 27
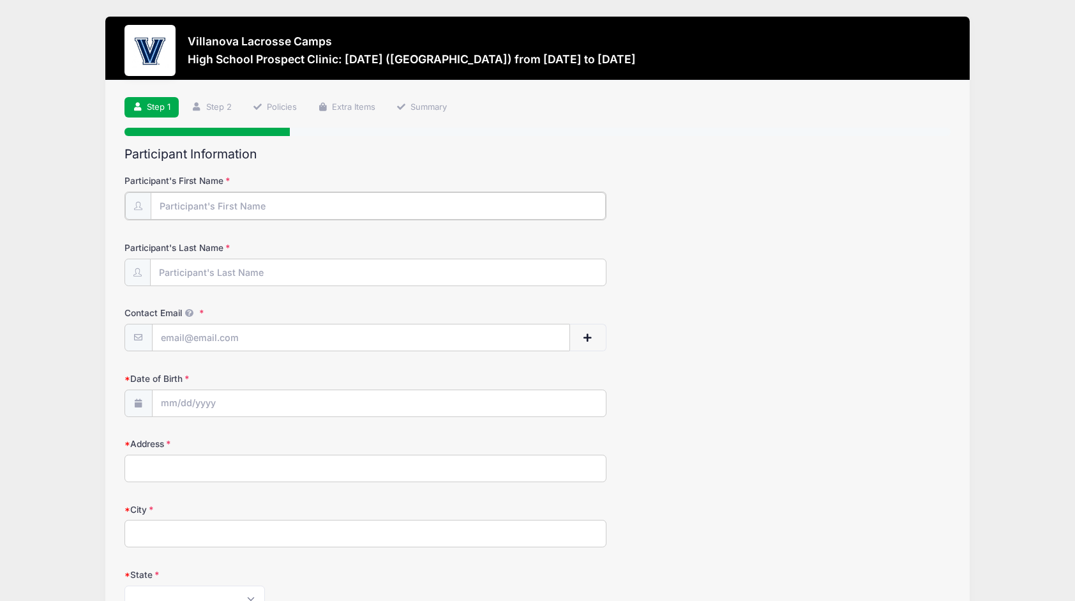
click at [270, 208] on input "Participant's First Name" at bounding box center [378, 205] width 455 height 27
type input "[PERSON_NAME]"
type input "Zwanch"
type input "[EMAIL_ADDRESS][DOMAIN_NAME]"
type input "3670 Secondwoods Rd"
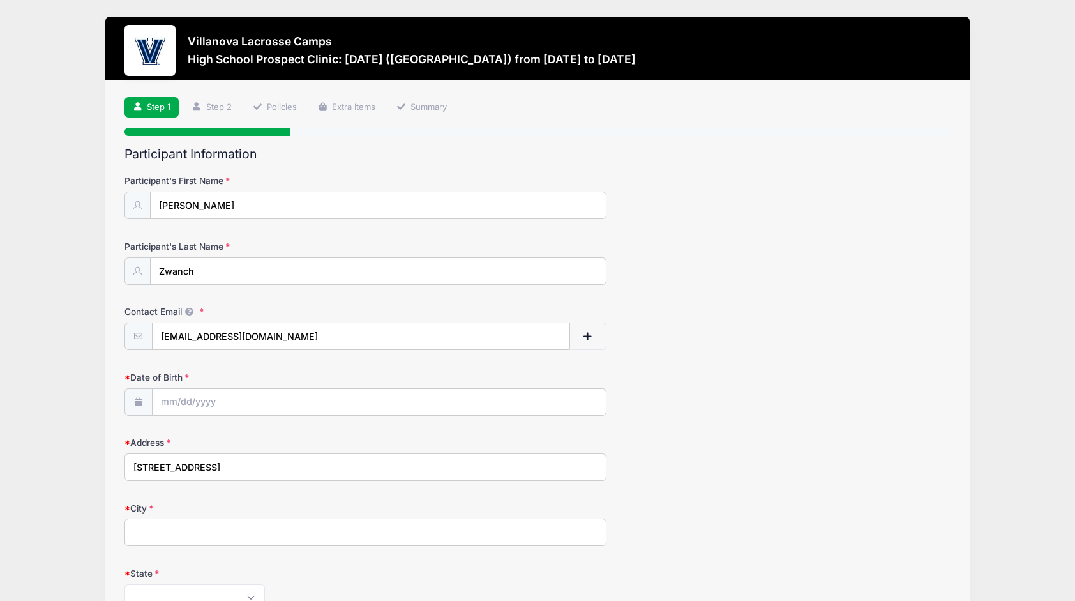
type input "Doylestown"
select select "PA"
type input "18902"
type input "(267) 824-5884"
click at [241, 407] on input "Date of Birth" at bounding box center [379, 402] width 453 height 27
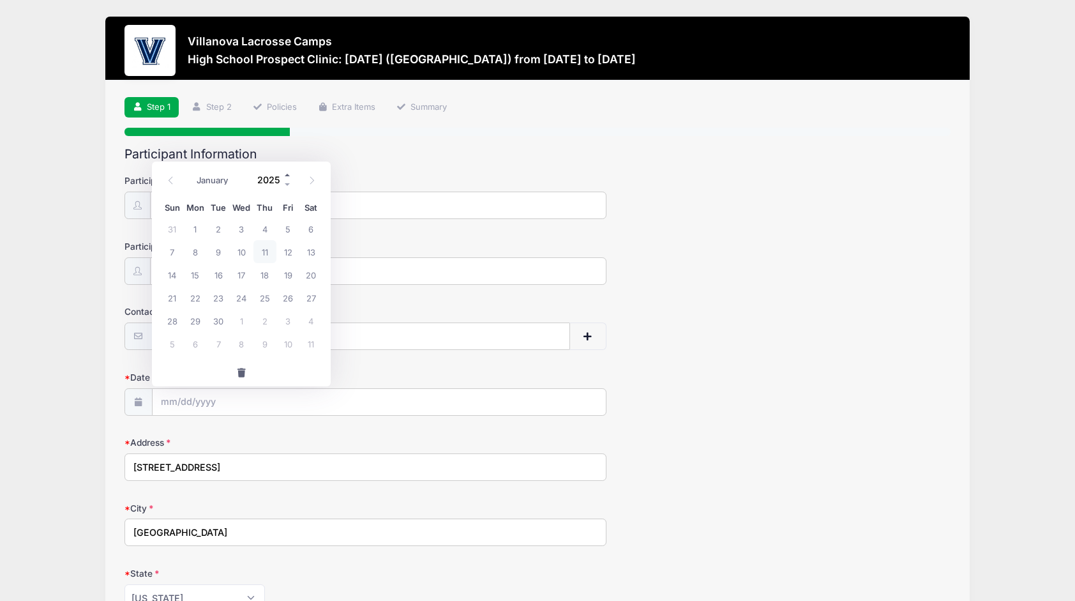
click at [286, 175] on span at bounding box center [288, 175] width 9 height 10
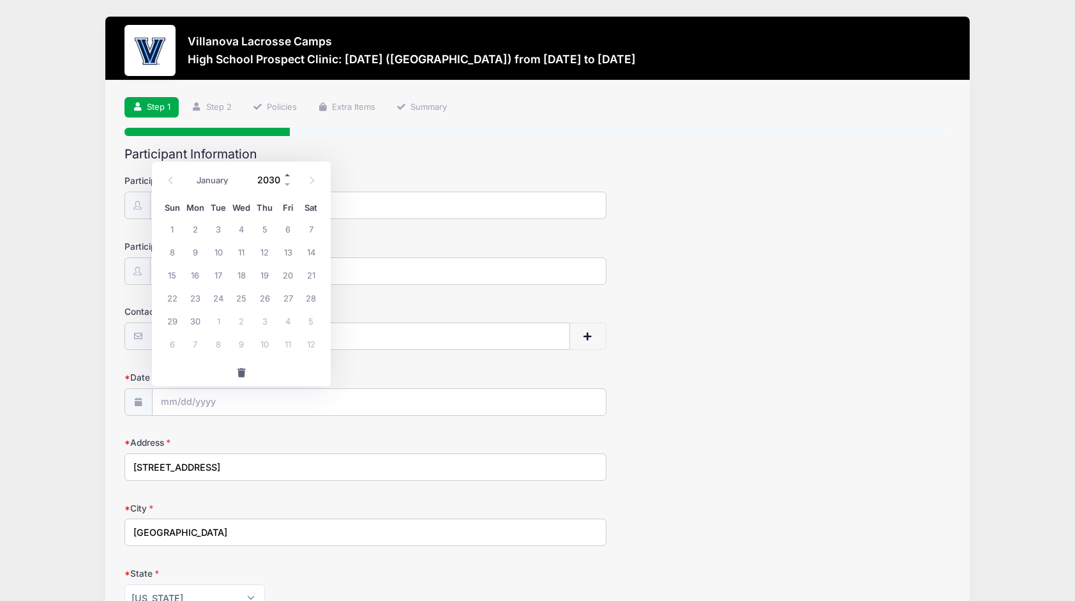
click at [286, 175] on span at bounding box center [288, 175] width 9 height 10
click at [286, 183] on span at bounding box center [288, 185] width 9 height 10
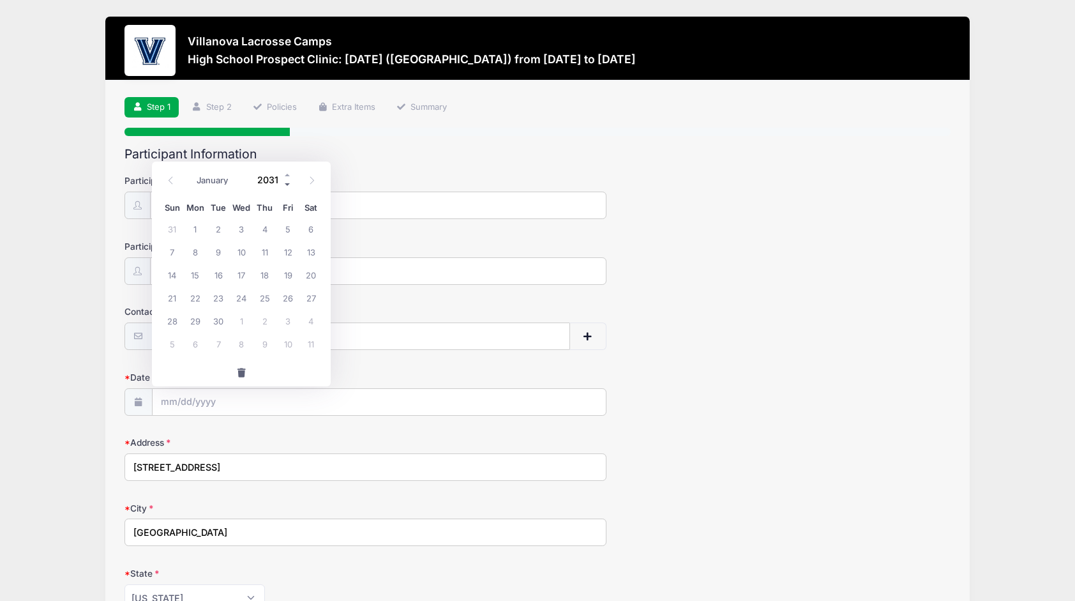
click at [286, 183] on span at bounding box center [288, 185] width 9 height 10
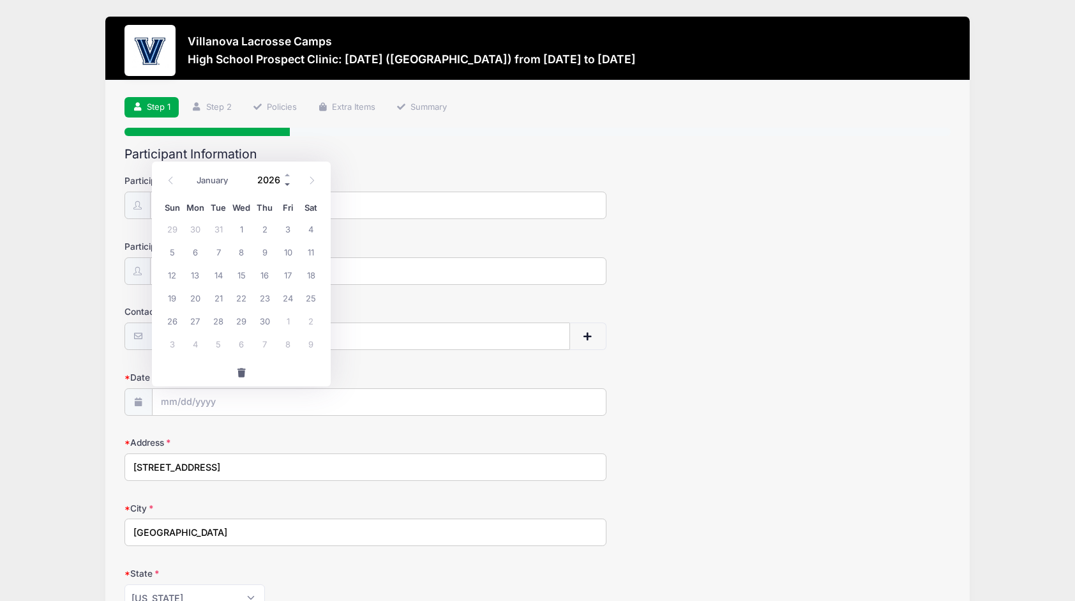
click at [286, 183] on span at bounding box center [288, 185] width 9 height 10
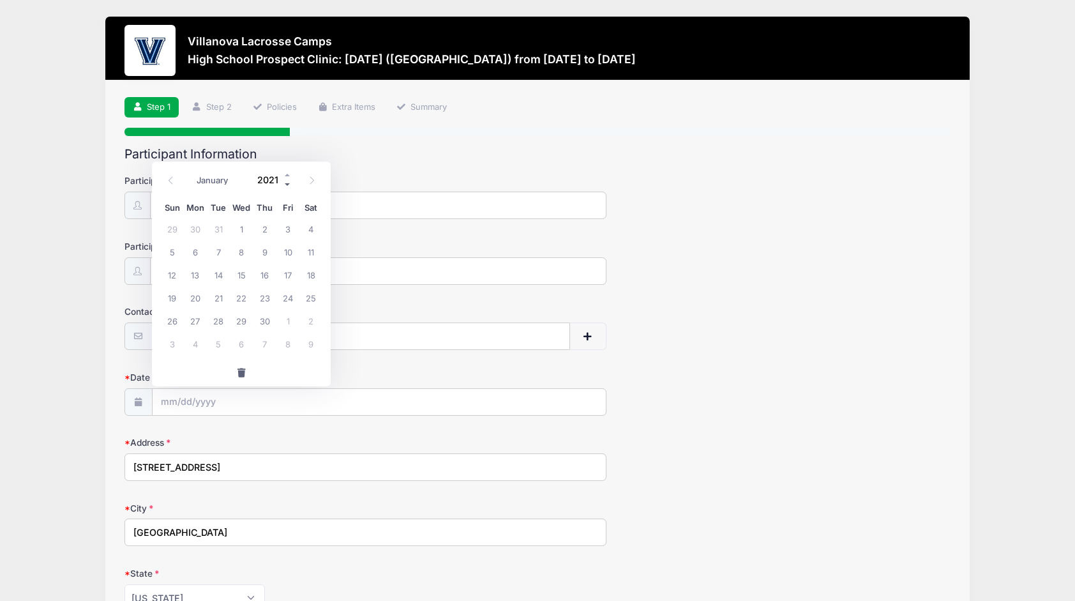
click at [286, 183] on span at bounding box center [288, 185] width 9 height 10
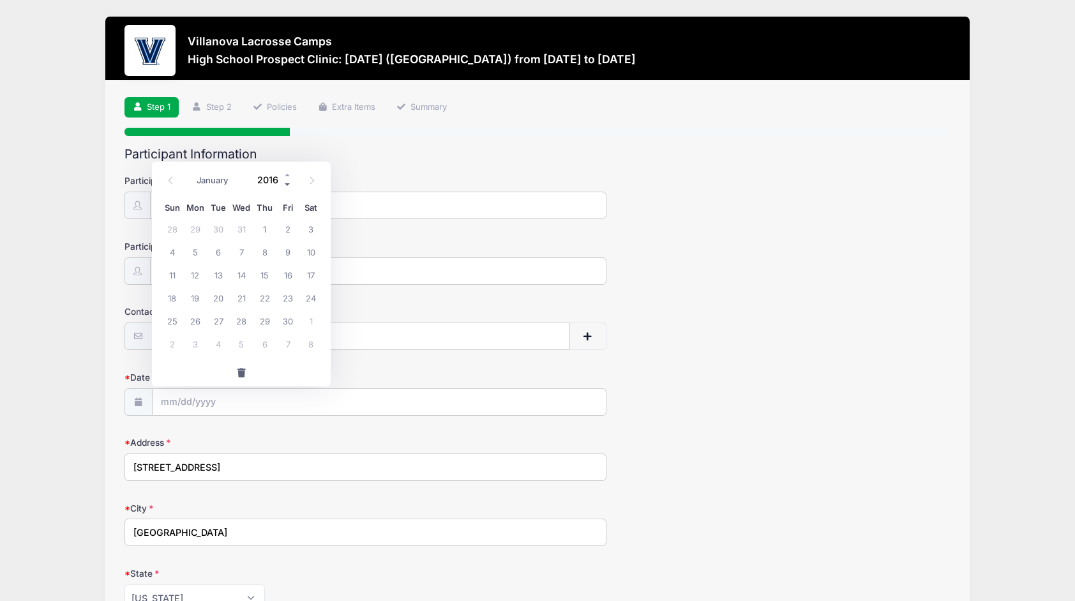
click at [286, 183] on span at bounding box center [288, 185] width 9 height 10
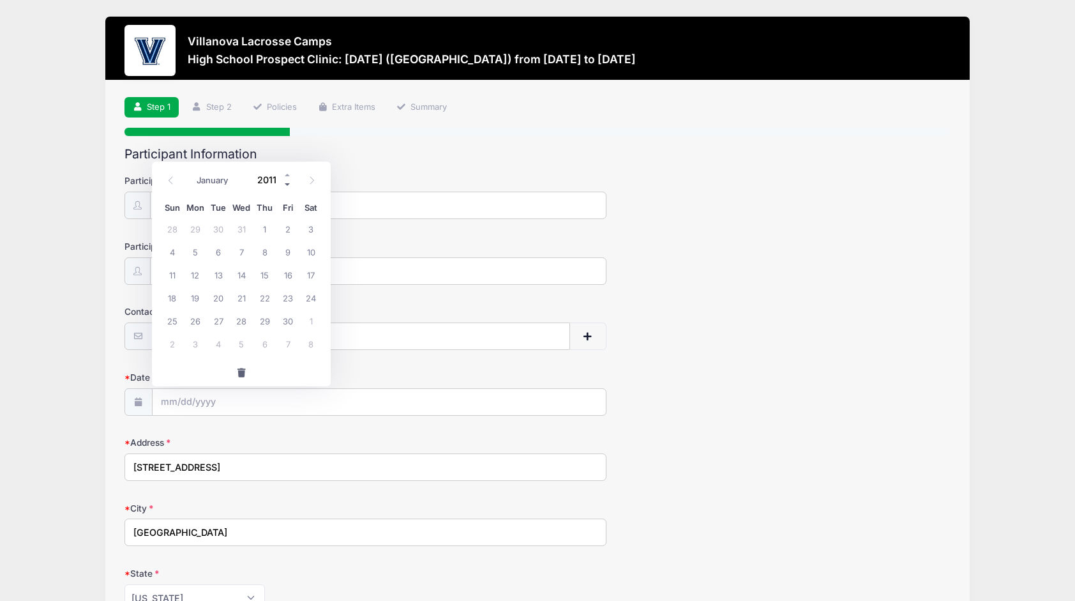
click at [286, 183] on span at bounding box center [288, 185] width 9 height 10
type input "2009"
click at [169, 179] on icon at bounding box center [171, 180] width 8 height 8
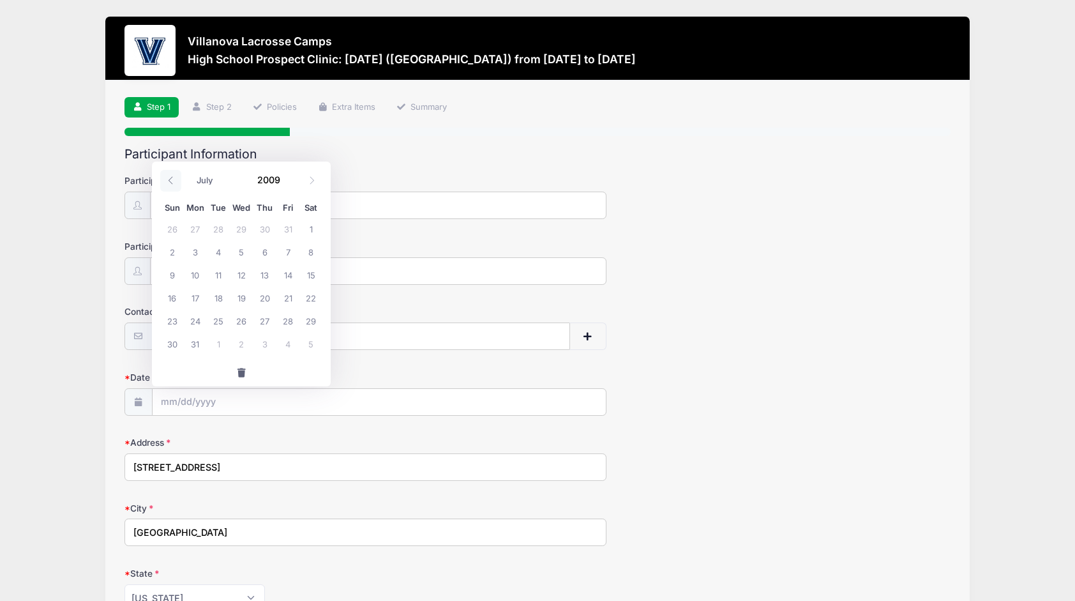
click at [169, 179] on icon at bounding box center [171, 180] width 8 height 8
select select "2"
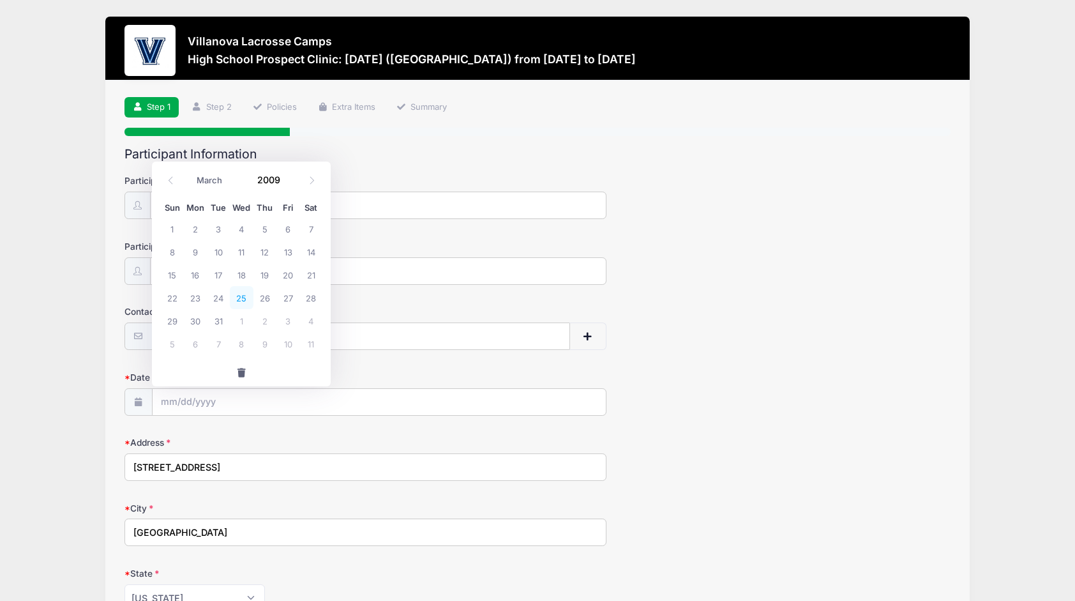
click at [238, 298] on span "25" at bounding box center [241, 297] width 23 height 23
type input "03/25/2009"
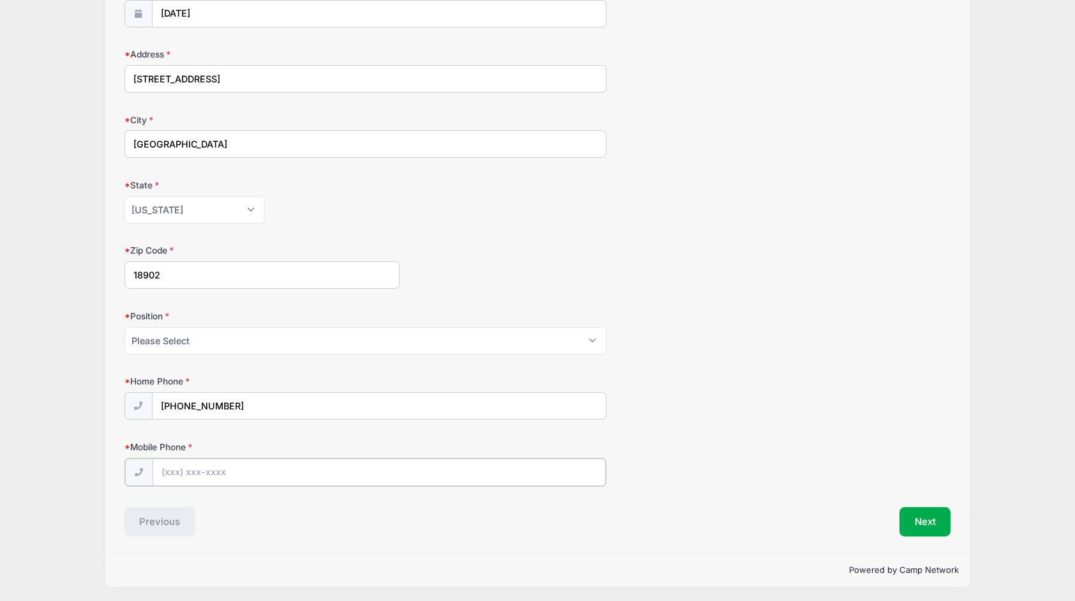
scroll to position [388, 0]
click at [209, 469] on input "Mobile Phone" at bounding box center [379, 472] width 453 height 27
type input "(267) 824-5884"
click at [933, 517] on button "Next" at bounding box center [926, 521] width 52 height 29
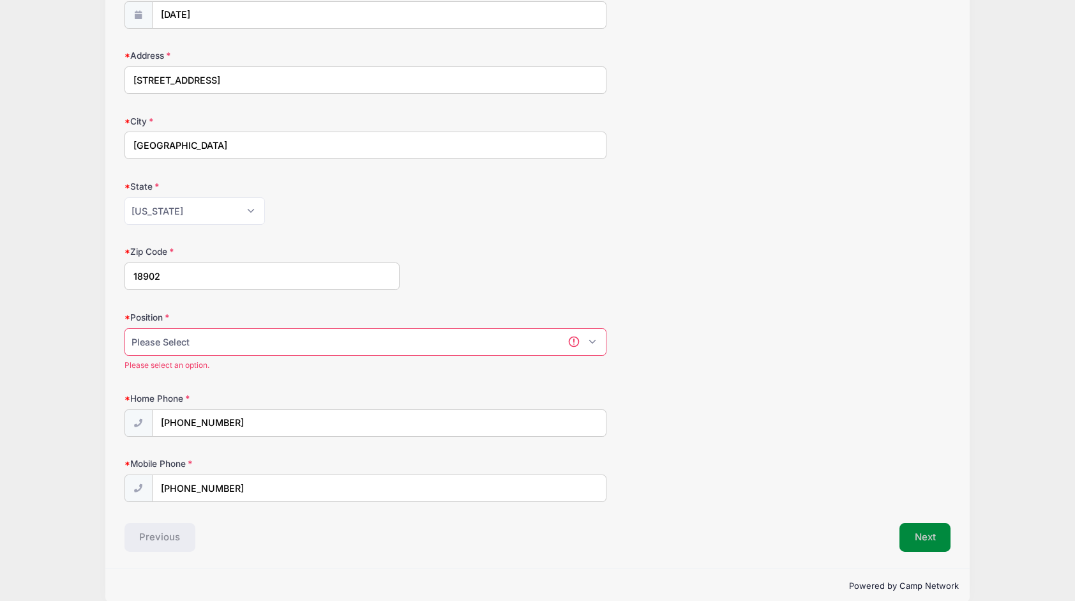
scroll to position [403, 0]
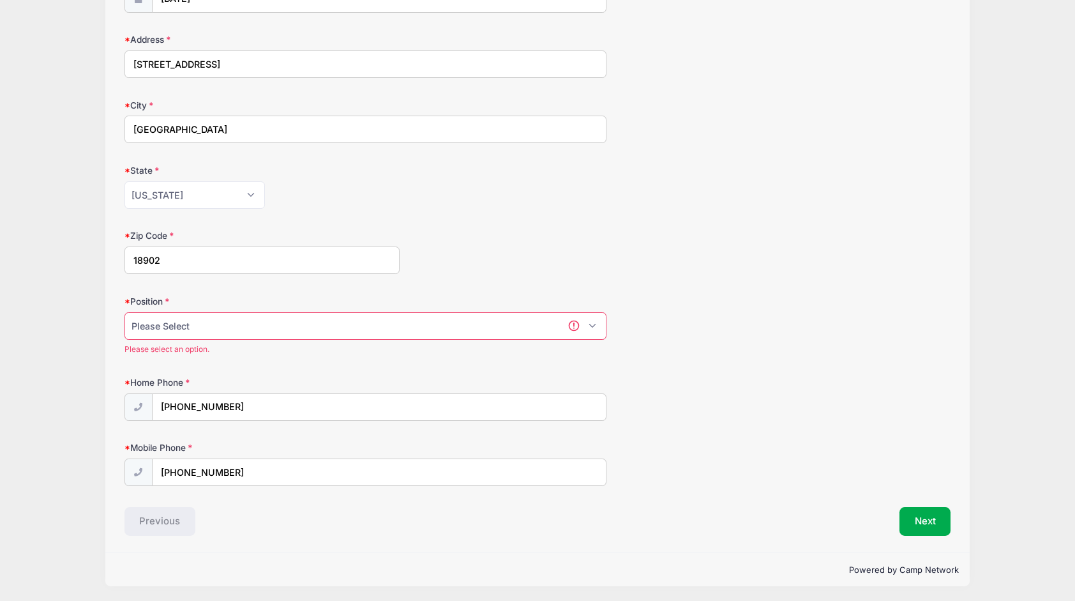
click at [594, 323] on select "Please Select Goalie Middie Defense Attack FOGO LSM" at bounding box center [366, 325] width 482 height 27
select select "Middie"
click at [125, 326] on select "Please Select Goalie Middie Defense Attack FOGO LSM" at bounding box center [366, 325] width 482 height 27
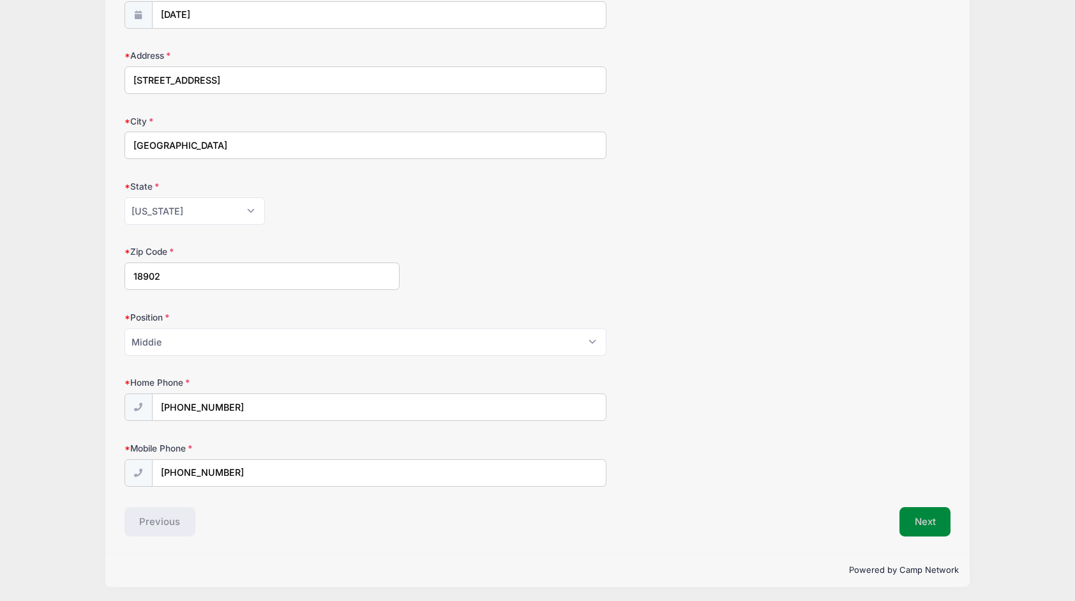
click at [929, 511] on button "Next" at bounding box center [926, 521] width 52 height 29
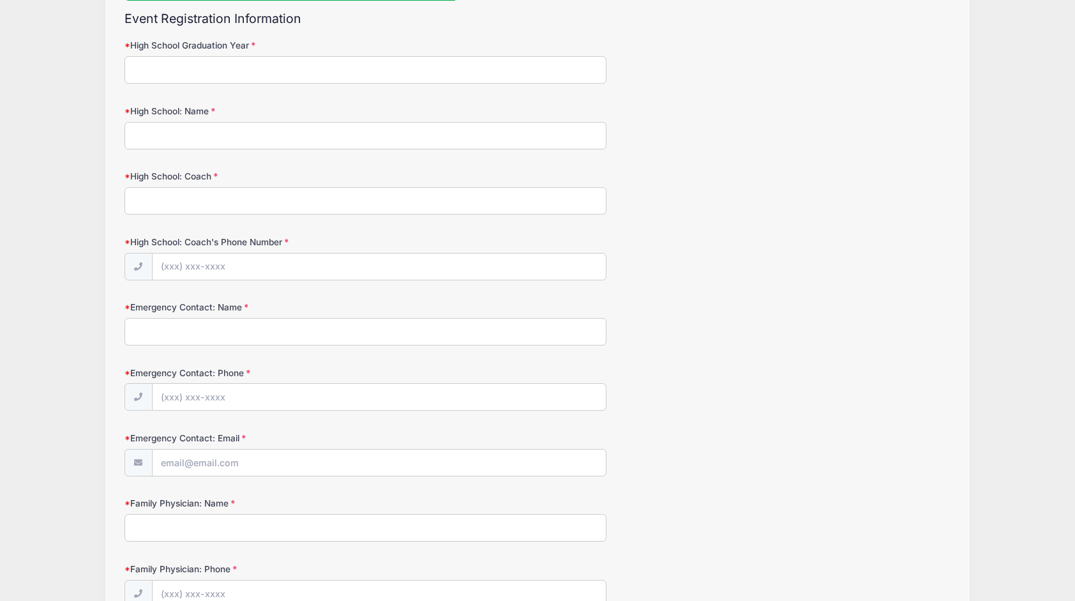
scroll to position [46, 0]
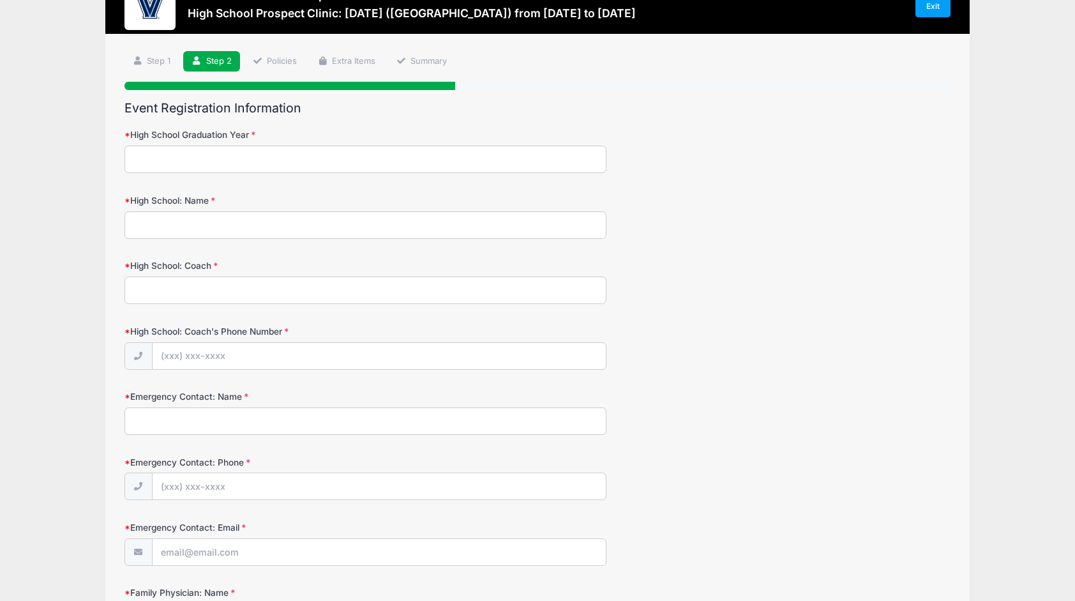
click at [228, 160] on input "High School Graduation Year" at bounding box center [366, 159] width 482 height 27
type input "2027"
click at [222, 225] on input "High School: Name" at bounding box center [366, 224] width 482 height 27
type input "La Salle College High School"
type input "Rob Forster"
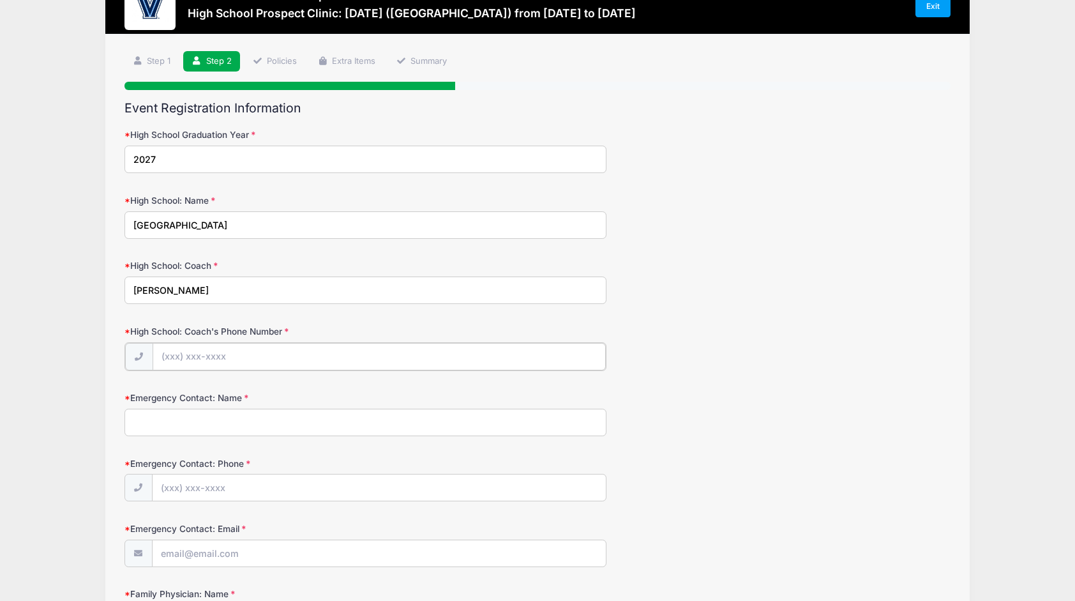
type input "(267) 625-4022"
type input "Patrick Zwanch"
type input "(215) 356-1588"
type input "patrick@keystoneERC.com"
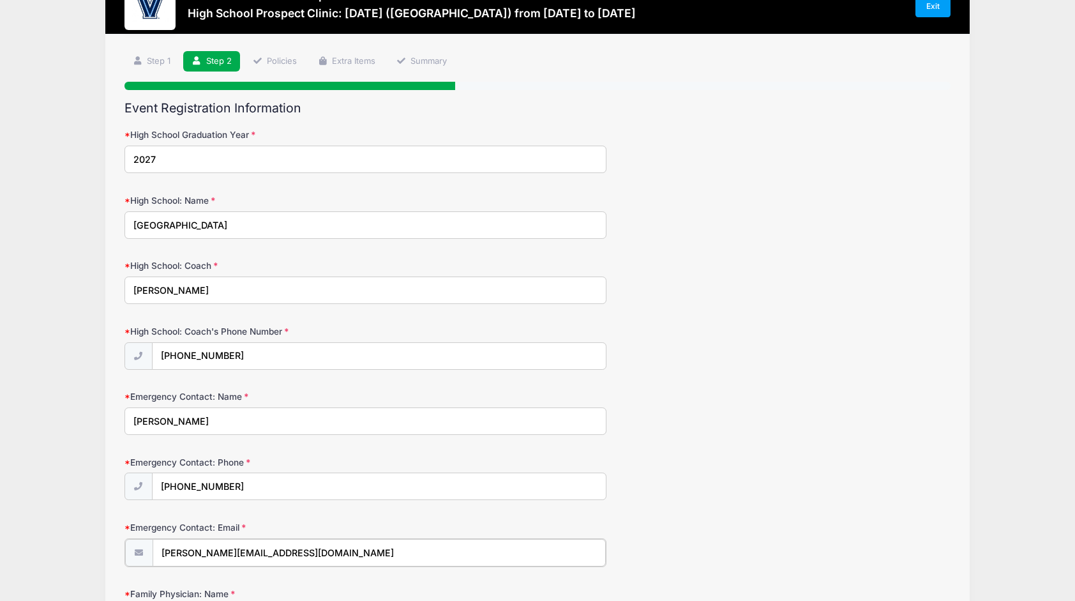
type input "Michael Nicholas"
type input "(215) 345-6069"
type input "BCBS"
type input "Kristin Zwanch"
type input "602986750 05"
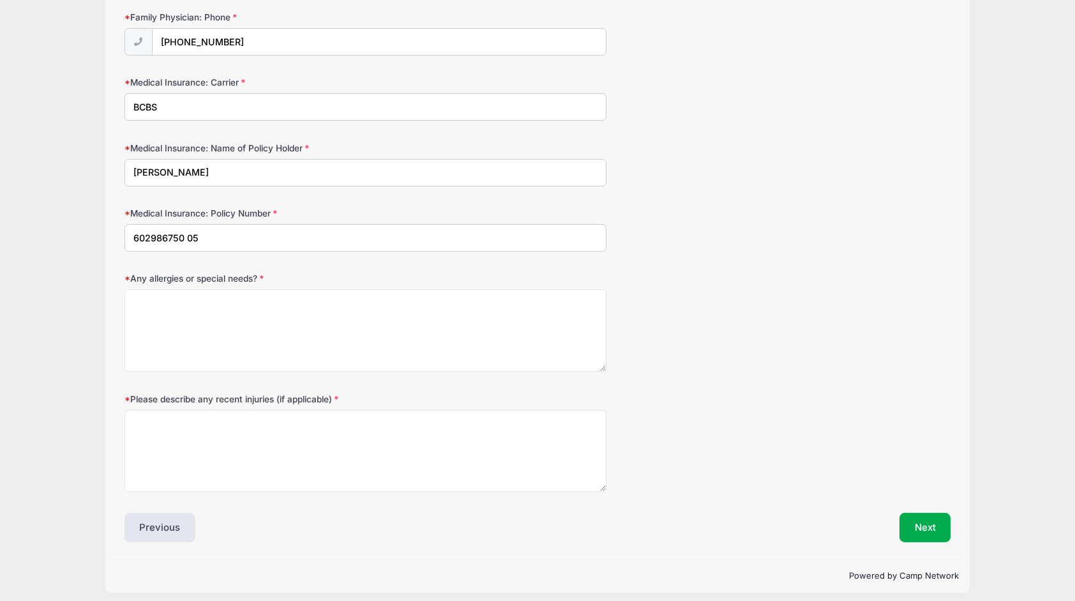
scroll to position [692, 0]
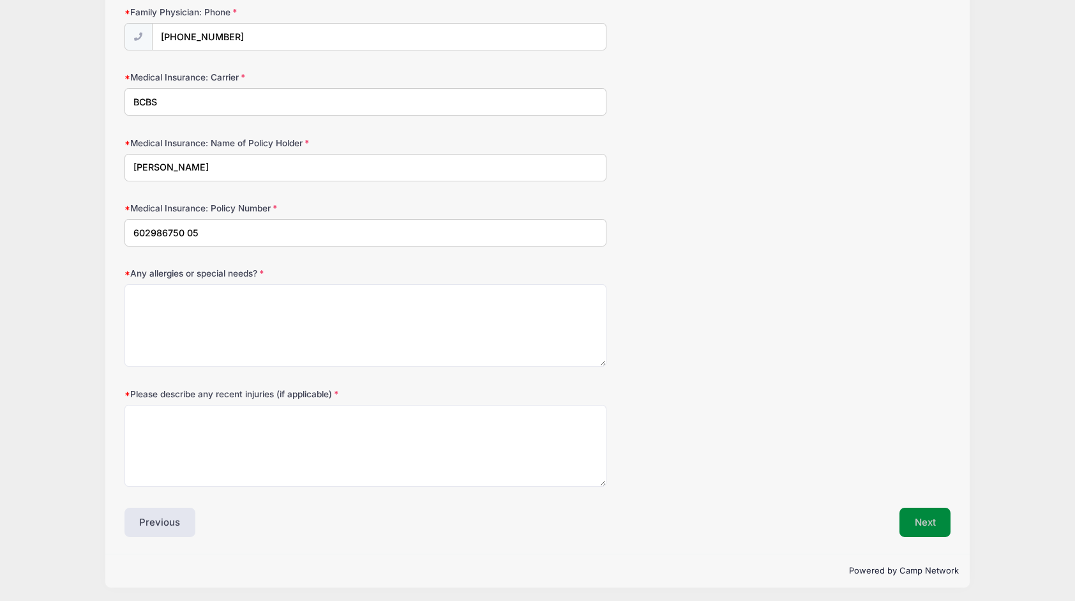
click at [936, 508] on button "Next" at bounding box center [926, 522] width 52 height 29
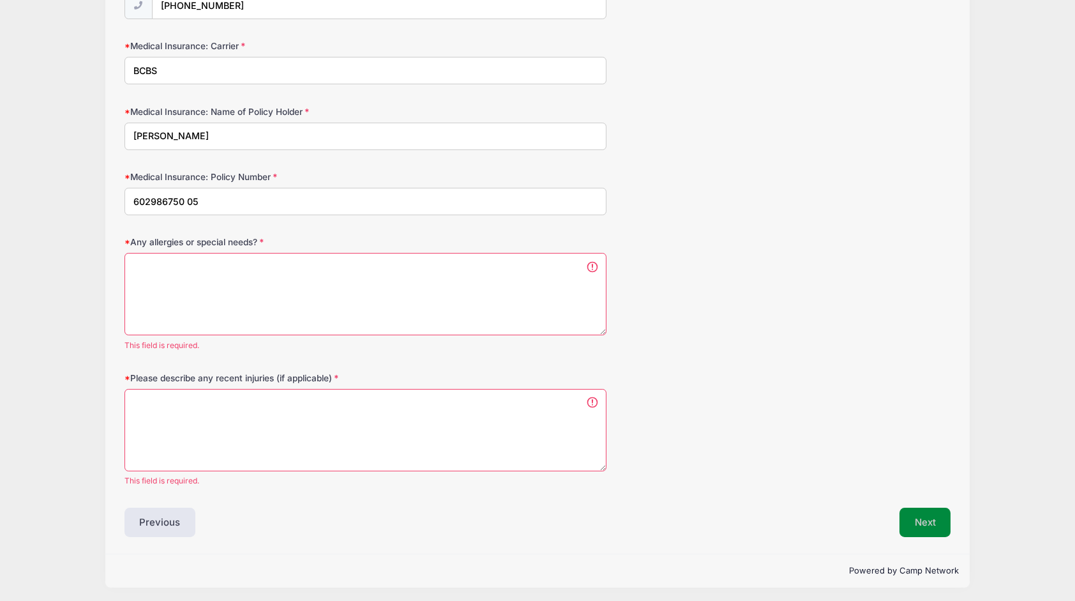
scroll to position [0, 0]
click at [290, 277] on textarea "Any allergies or special needs?" at bounding box center [366, 294] width 482 height 82
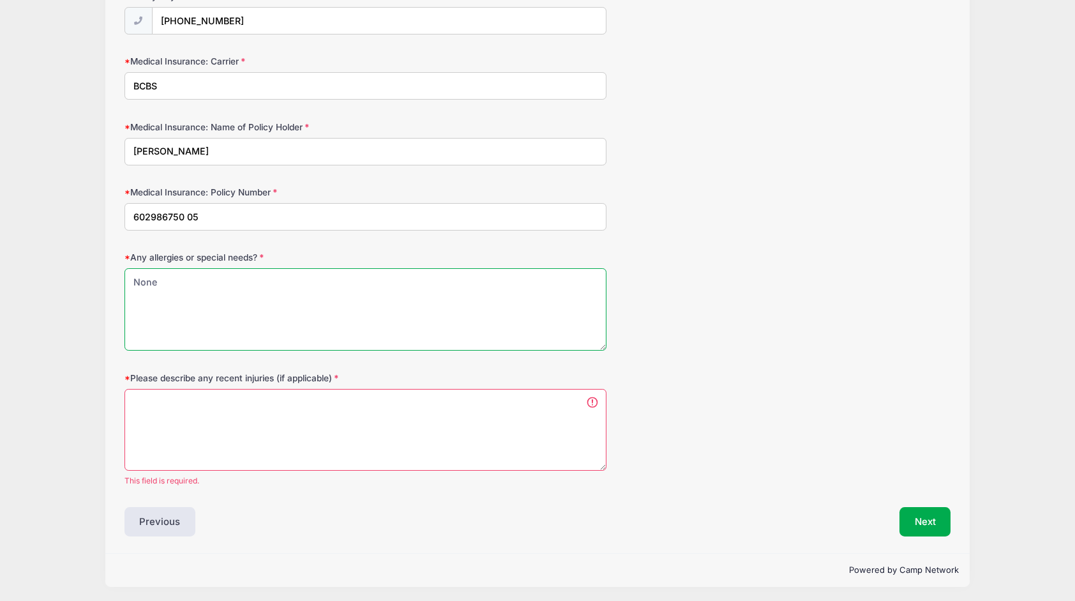
type textarea "None"
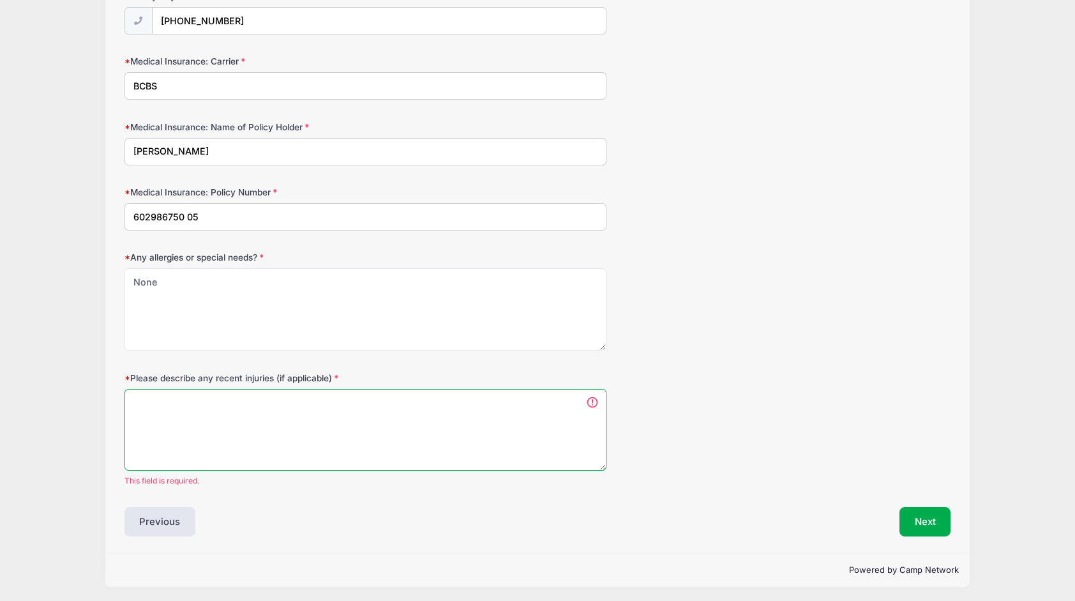
click at [248, 400] on textarea "Please describe any recent injuries (if applicable)" at bounding box center [366, 430] width 482 height 82
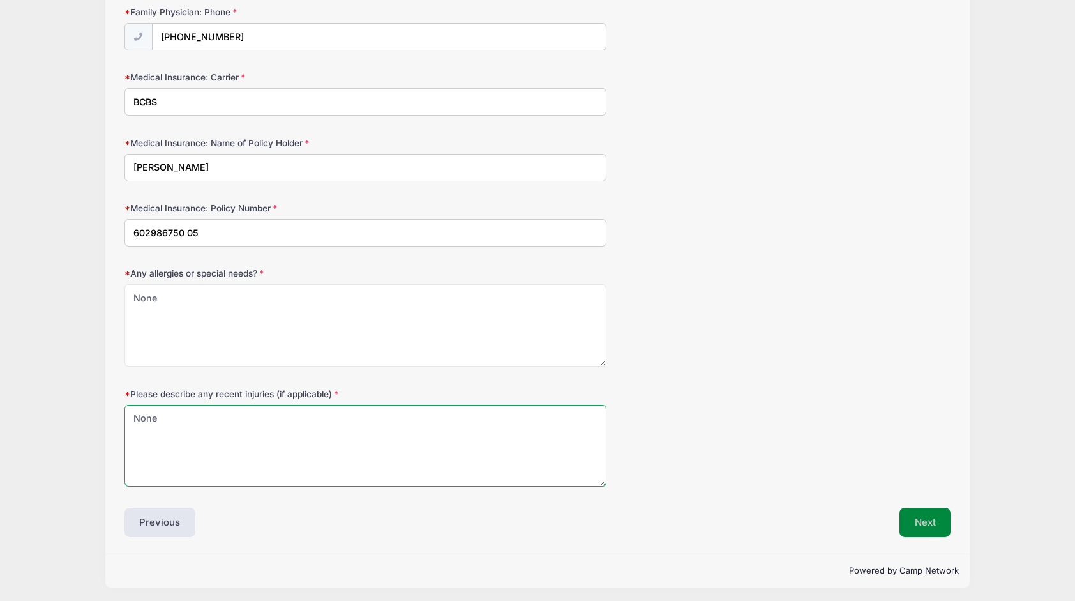
type textarea "None"
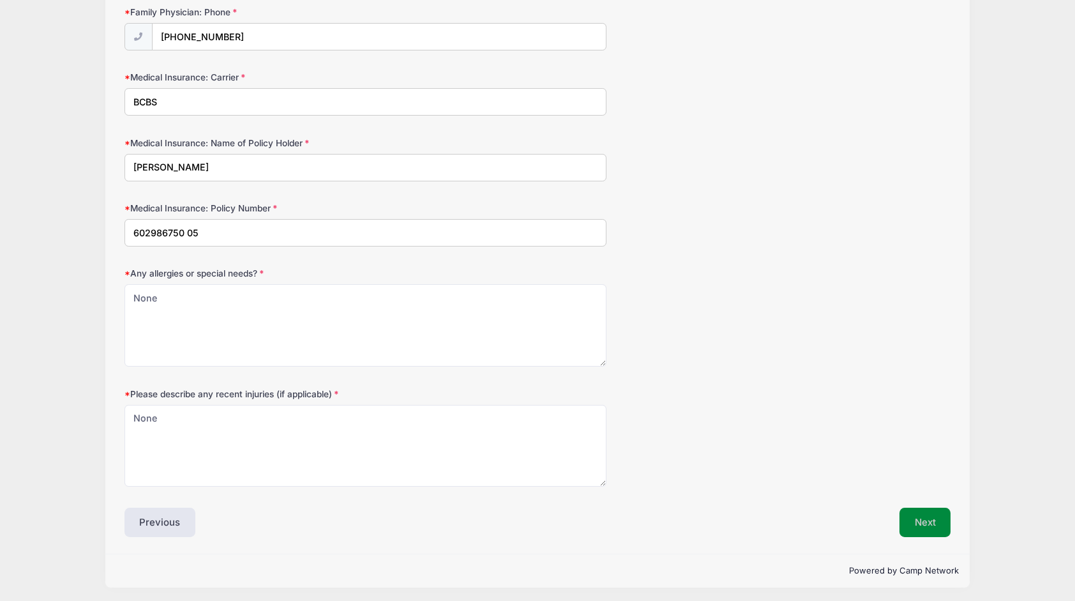
click at [912, 518] on button "Next" at bounding box center [926, 522] width 52 height 29
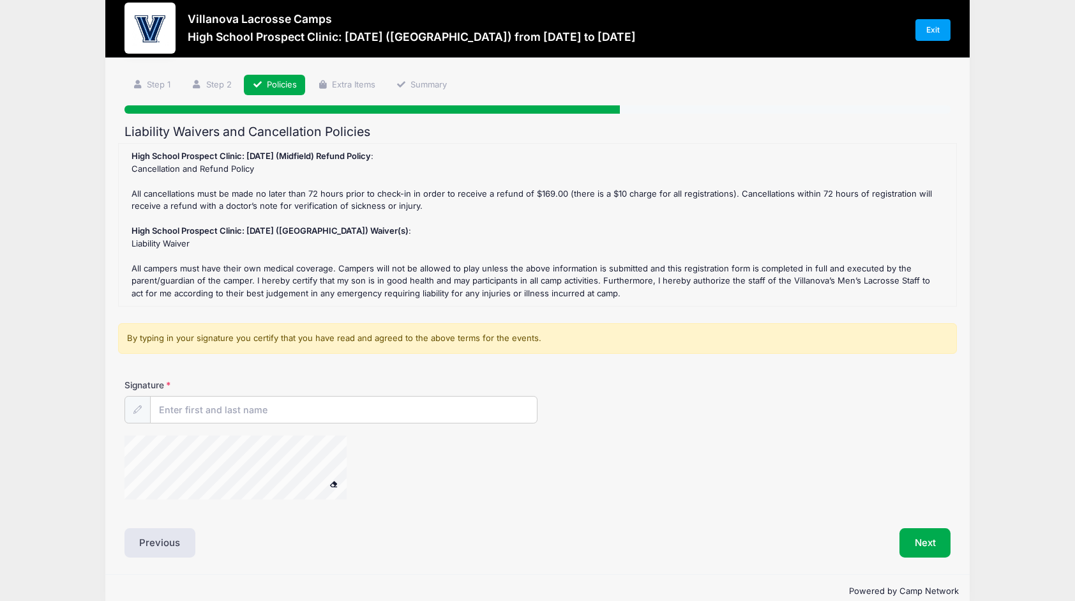
scroll to position [0, 0]
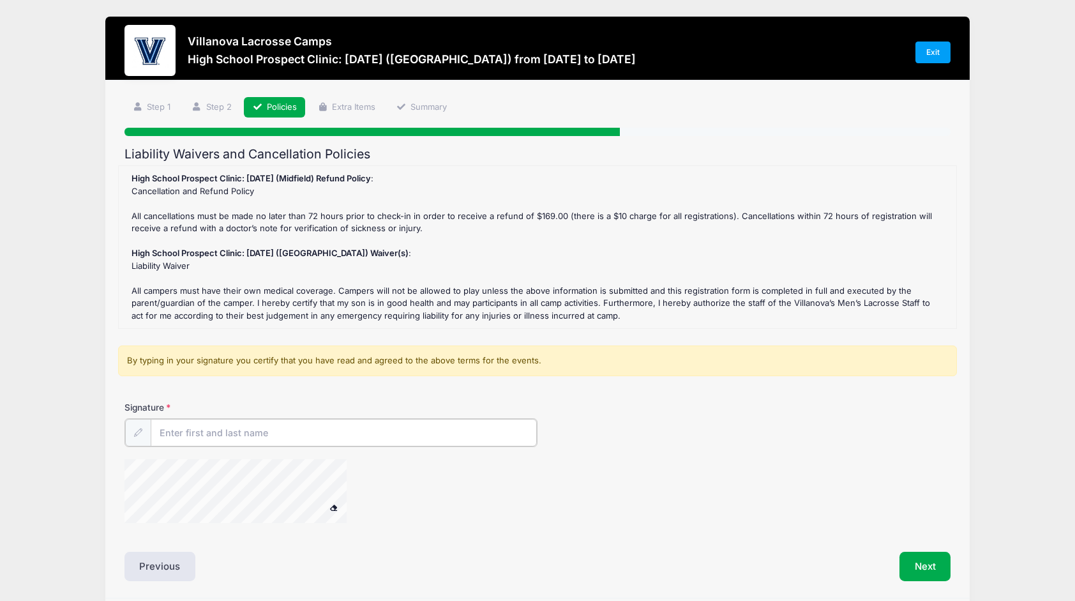
click at [289, 430] on input "Signature" at bounding box center [344, 432] width 386 height 27
click at [273, 437] on input "Signature" at bounding box center [344, 432] width 386 height 27
type input "Patrick Zwanch"
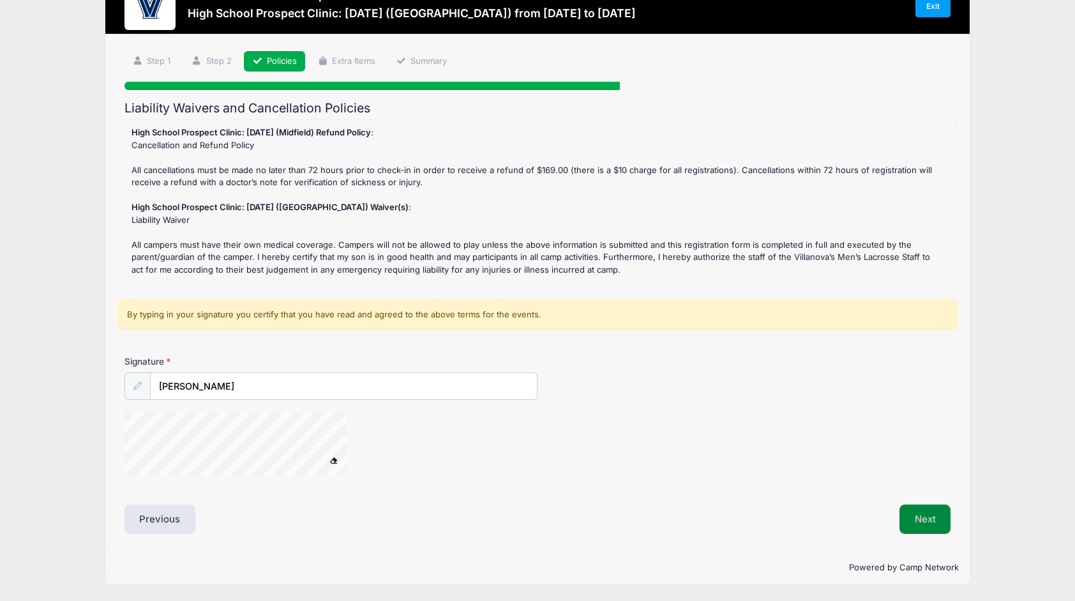
scroll to position [45, 0]
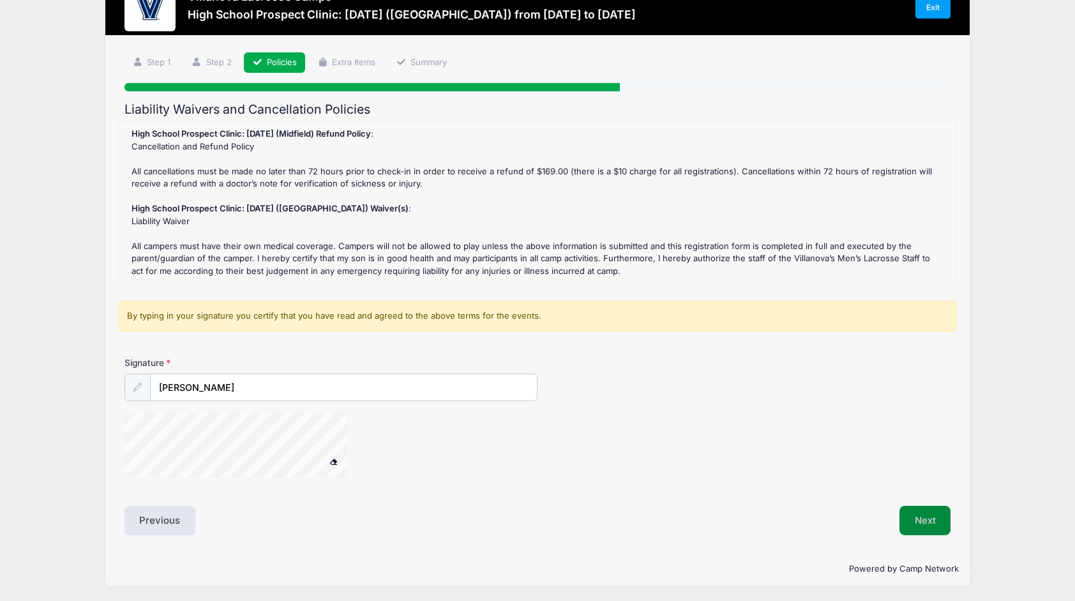
click at [930, 515] on button "Next" at bounding box center [926, 520] width 52 height 29
click at [933, 521] on button "Next" at bounding box center [926, 520] width 52 height 29
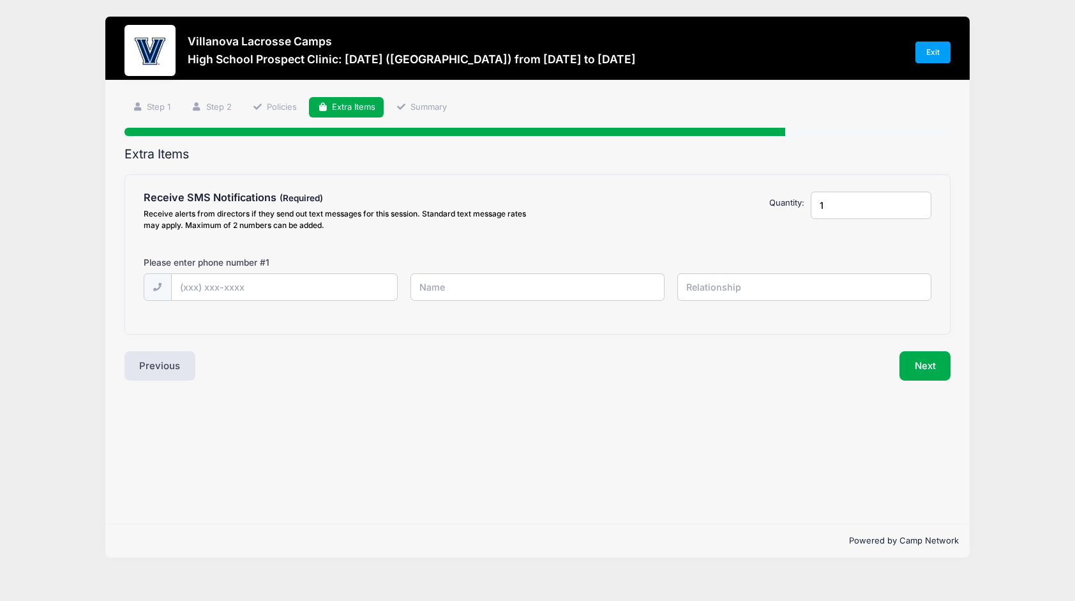
scroll to position [0, 0]
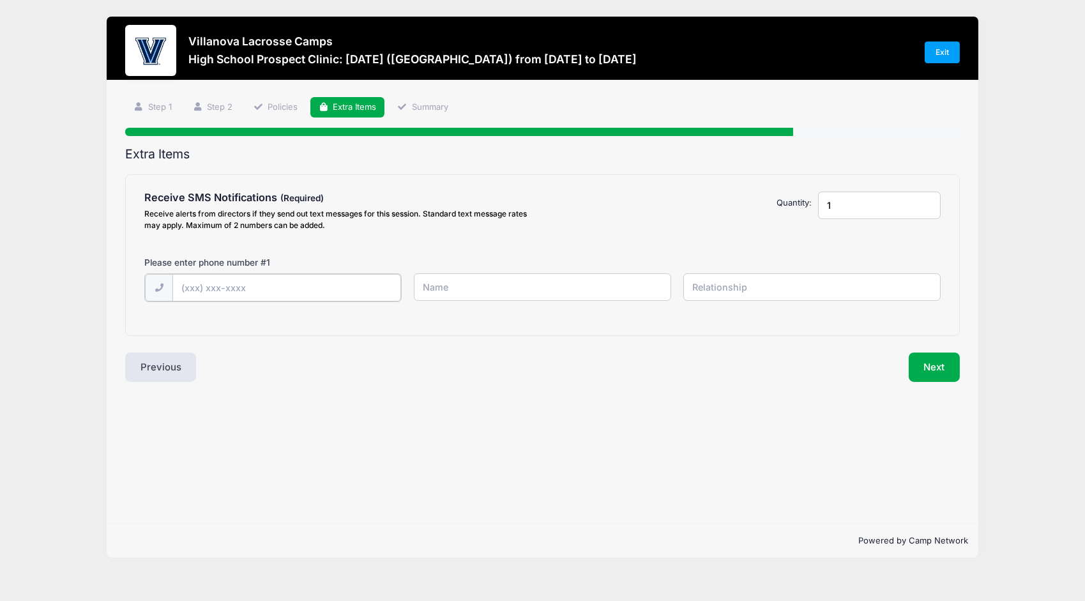
click at [204, 289] on input "text" at bounding box center [286, 287] width 228 height 27
type input "(215) 356-1588"
click at [442, 296] on input "text" at bounding box center [542, 286] width 257 height 27
type input "Patrick"
click at [750, 293] on input "text" at bounding box center [811, 286] width 257 height 27
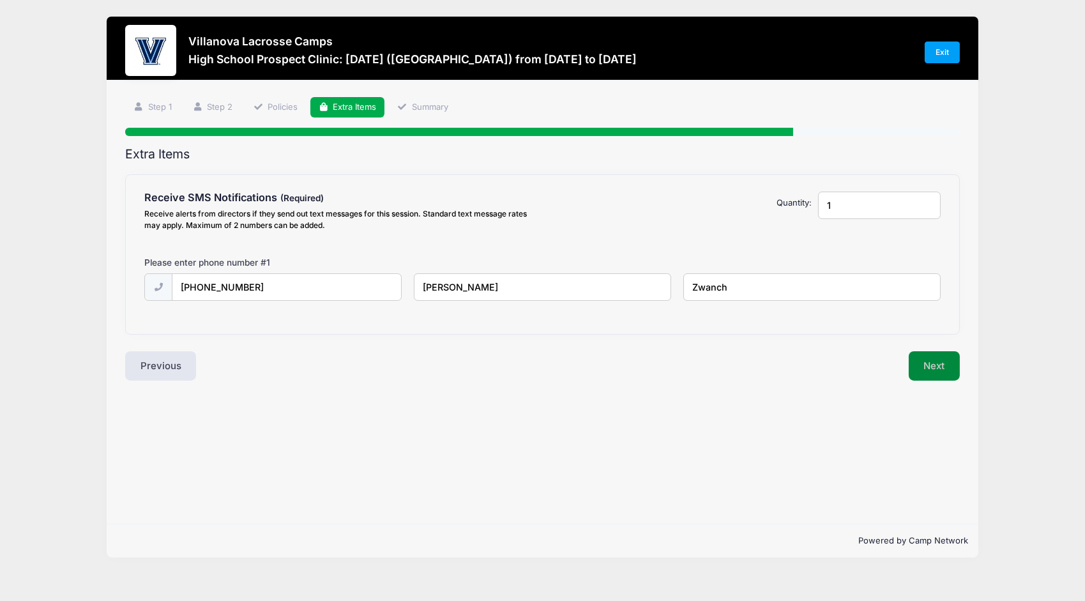
type input "Zwanch"
click at [925, 361] on button "Next" at bounding box center [935, 365] width 52 height 29
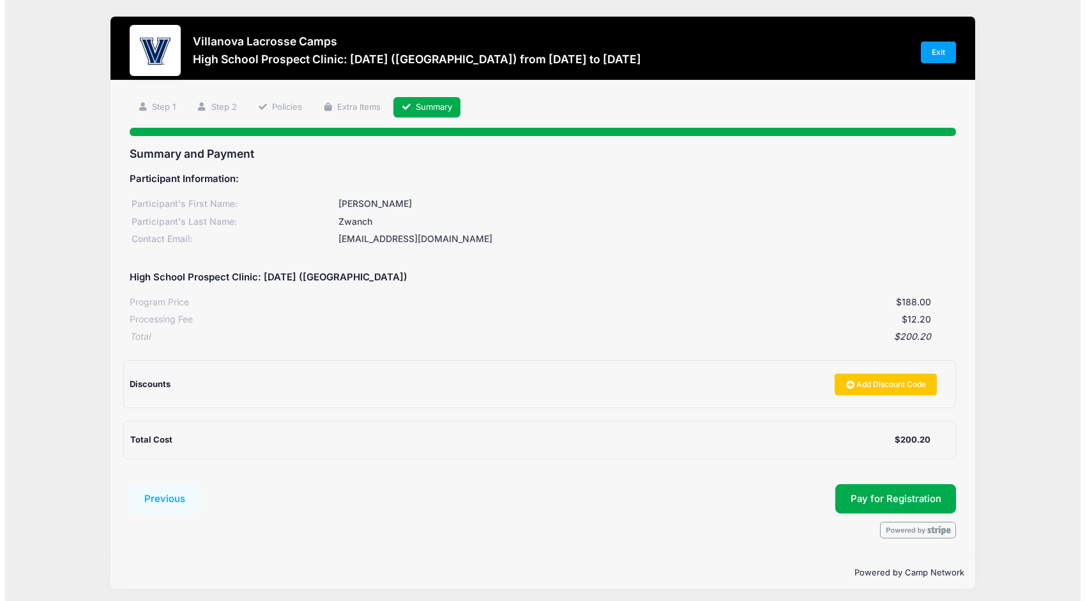
scroll to position [4, 0]
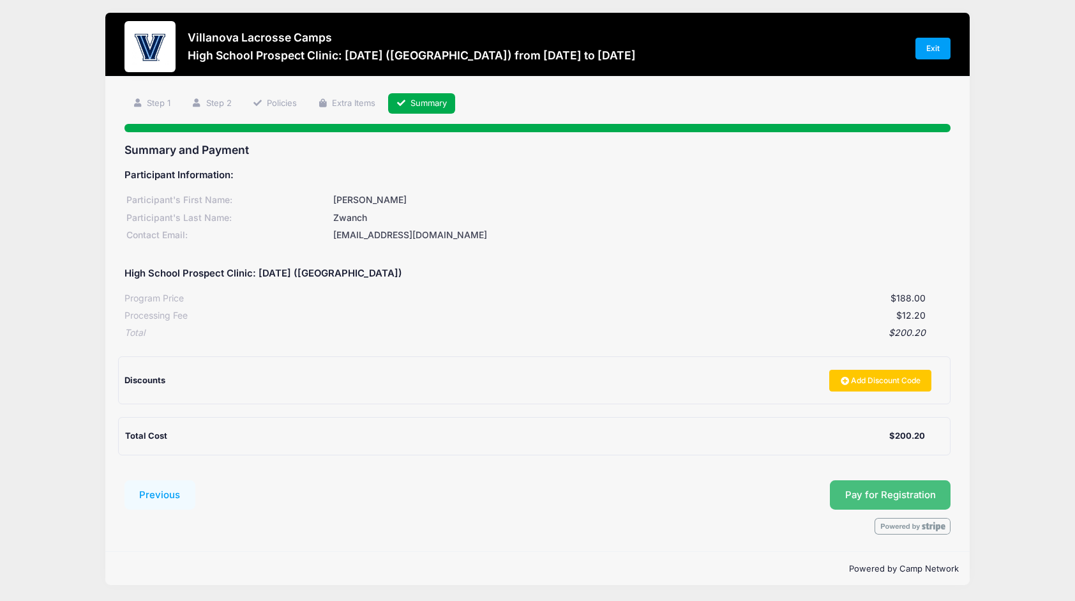
click at [877, 492] on button "Pay for Registration" at bounding box center [890, 494] width 121 height 29
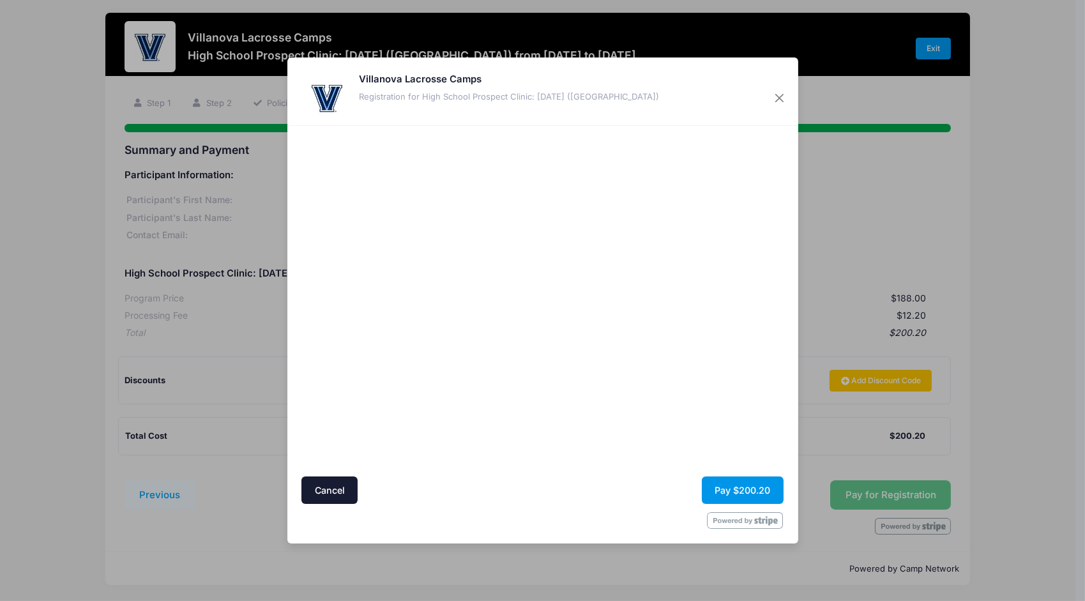
click at [746, 488] on button "Pay $200.20" at bounding box center [743, 489] width 82 height 27
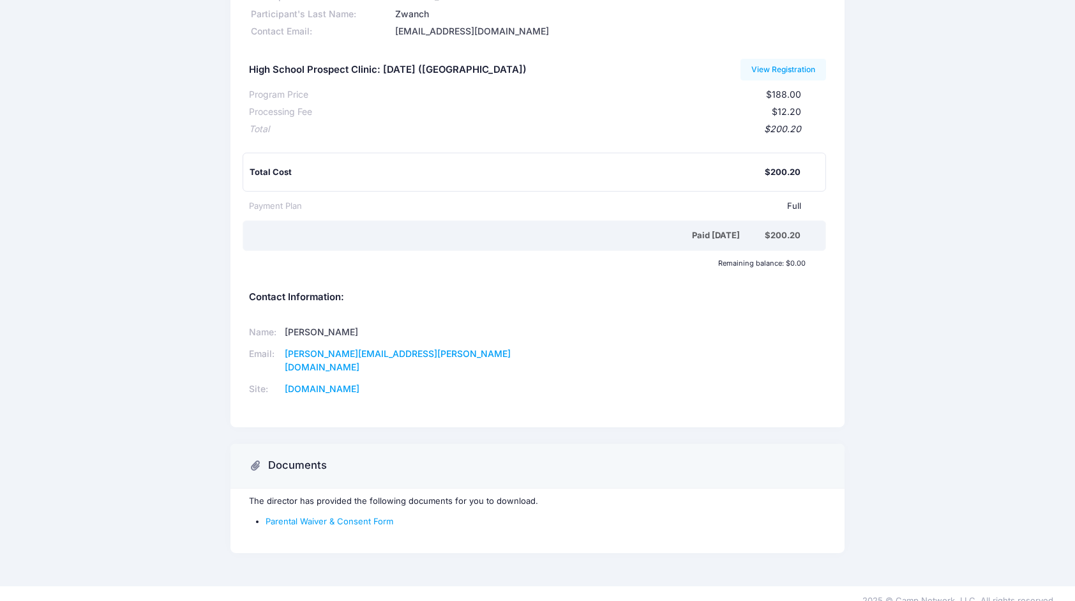
scroll to position [105, 0]
click at [363, 516] on link "Parental Waiver & Consent Form" at bounding box center [330, 521] width 128 height 10
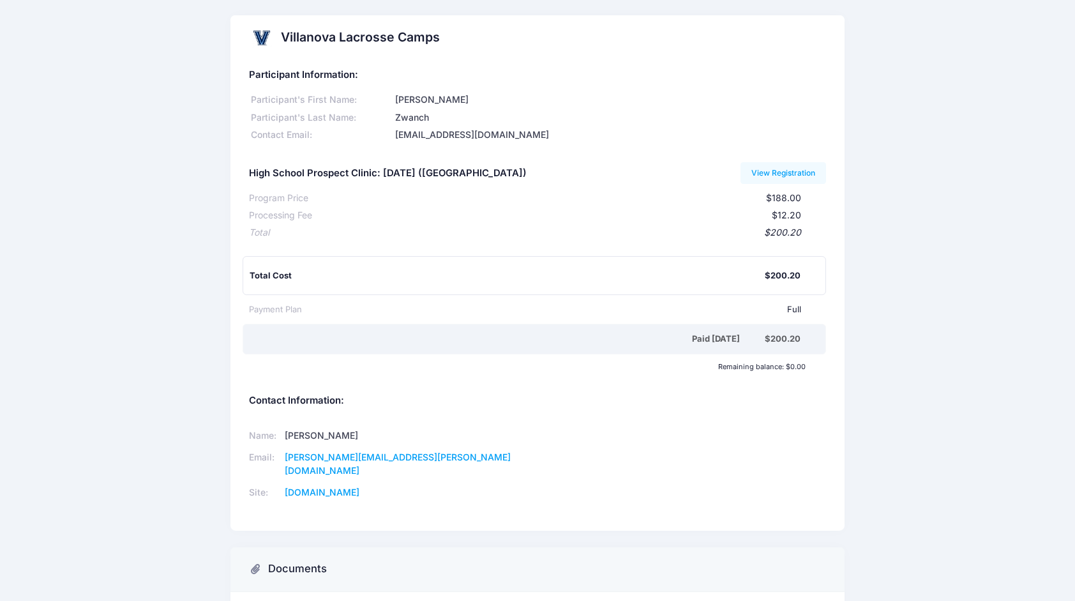
scroll to position [0, 0]
